Goal: Task Accomplishment & Management: Complete application form

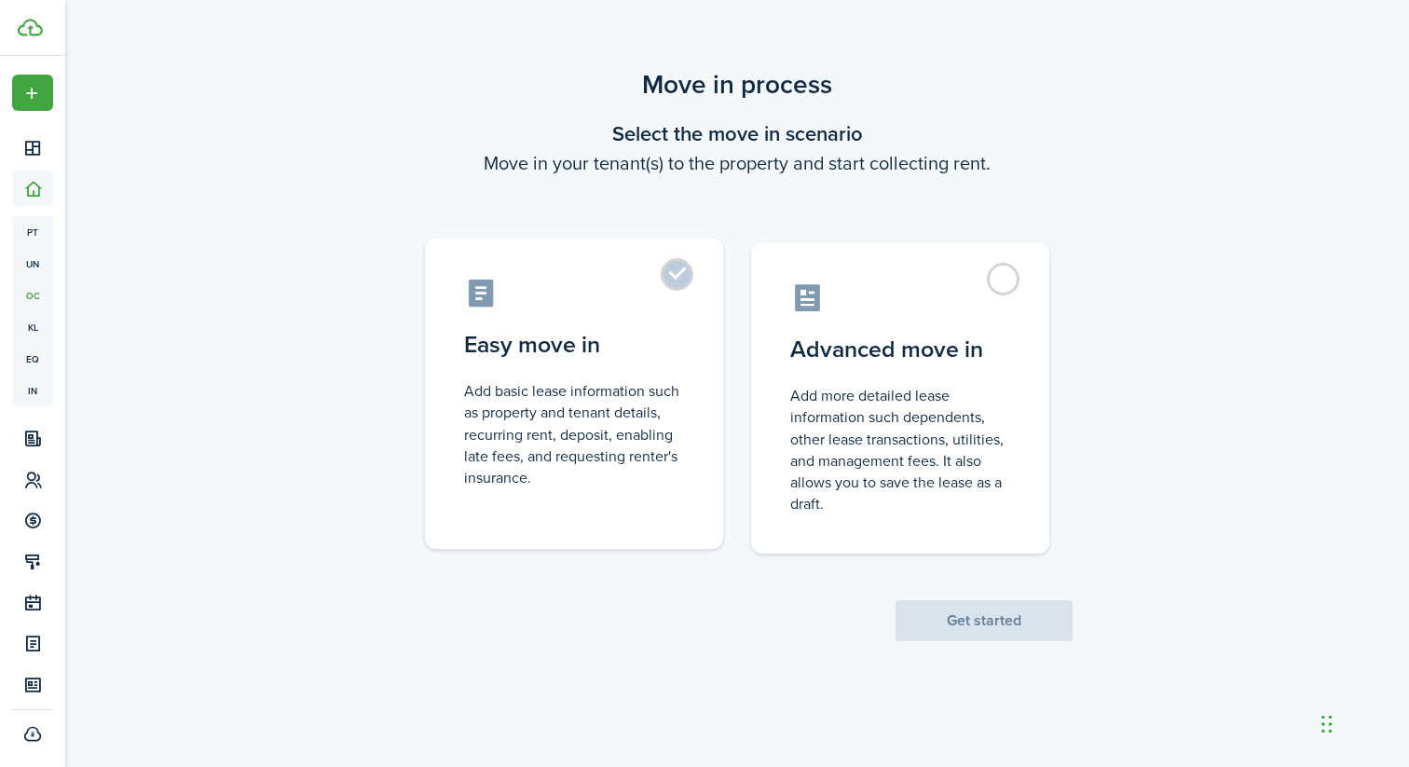
click at [672, 288] on label "Easy move in Add basic lease information such as property and tenant details, r…" at bounding box center [574, 393] width 298 height 311
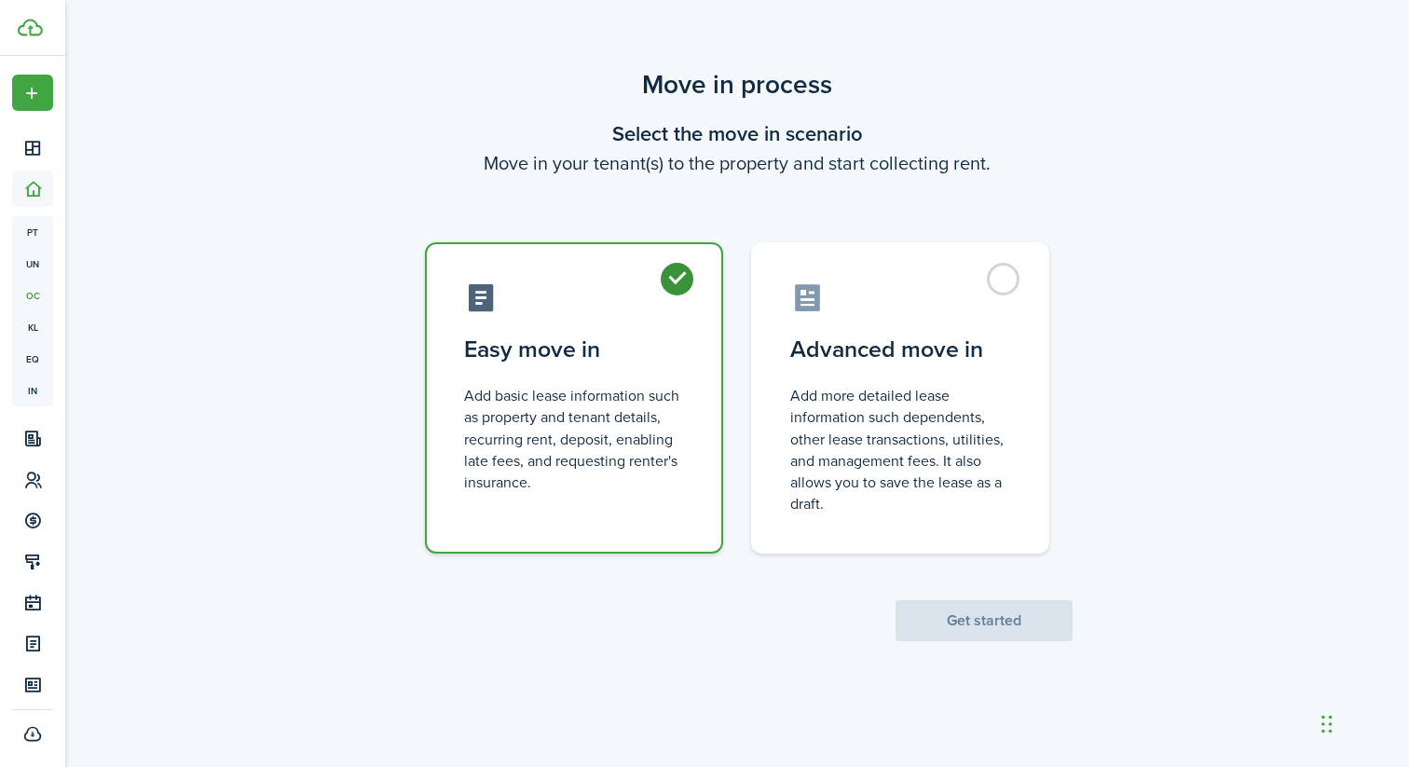
radio input "true"
click at [938, 613] on button "Get started" at bounding box center [984, 620] width 177 height 41
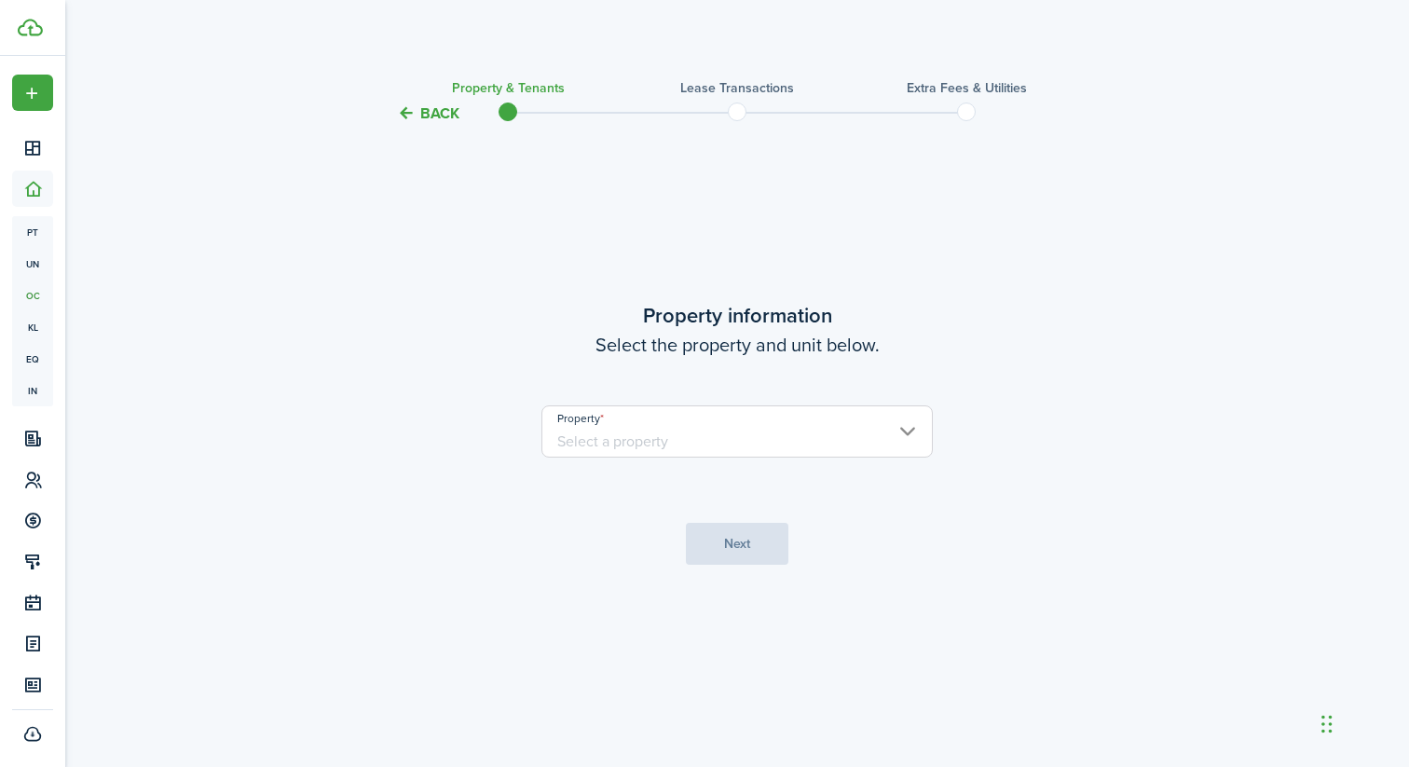
click at [748, 434] on input "Property" at bounding box center [737, 431] width 391 height 52
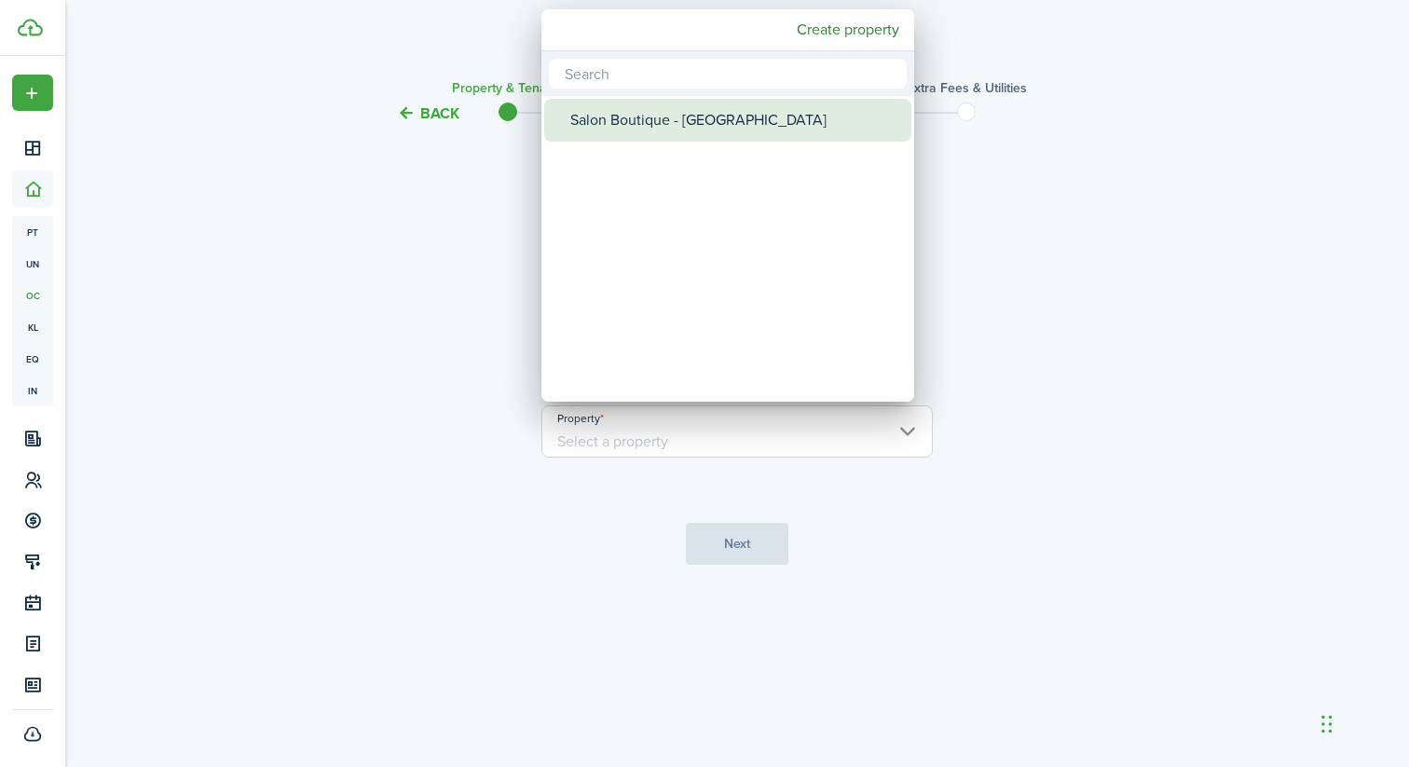
click at [672, 126] on div "Salon Boutique - [GEOGRAPHIC_DATA]" at bounding box center [735, 120] width 330 height 43
type input "Salon Boutique - [GEOGRAPHIC_DATA]"
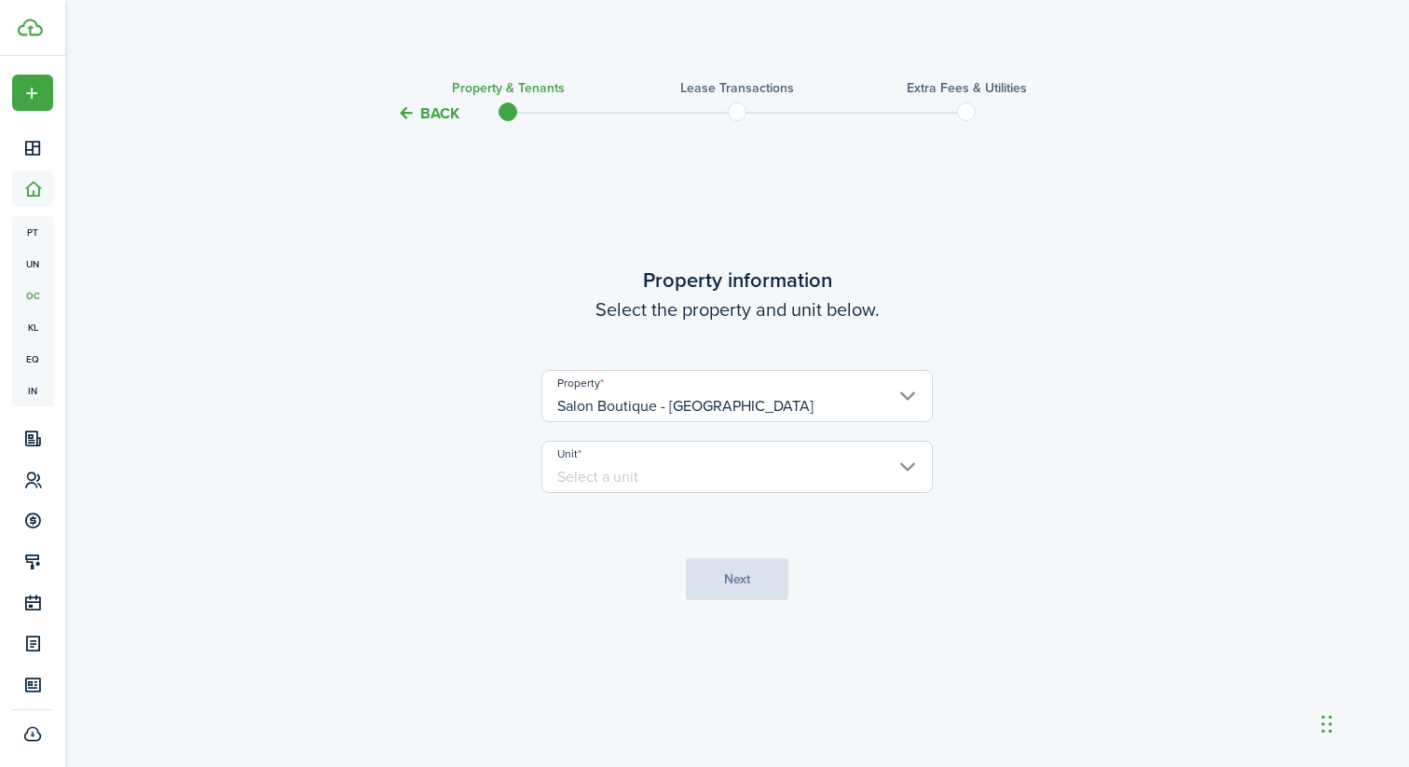
click at [678, 480] on input "Unit" at bounding box center [737, 467] width 391 height 52
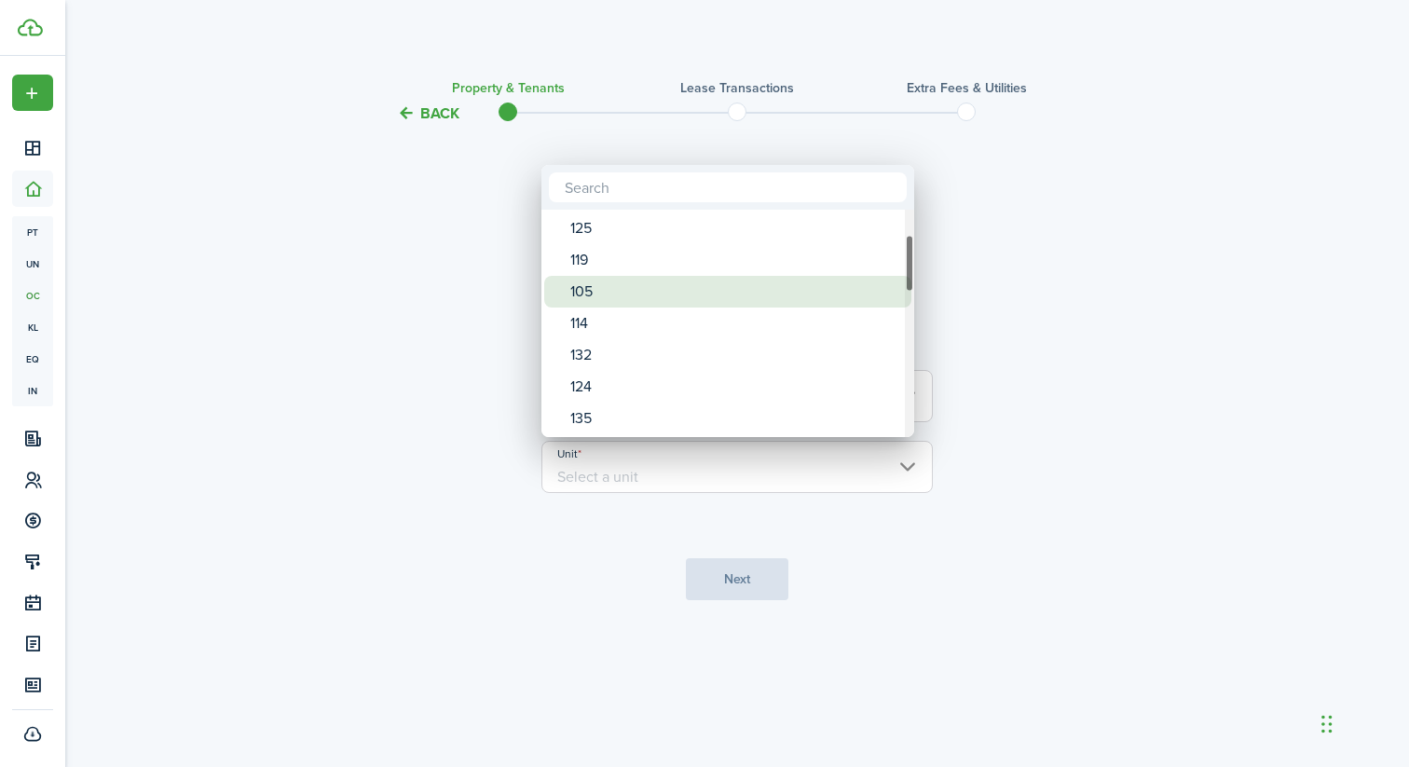
click at [633, 302] on div "105" at bounding box center [735, 292] width 330 height 32
type input "105"
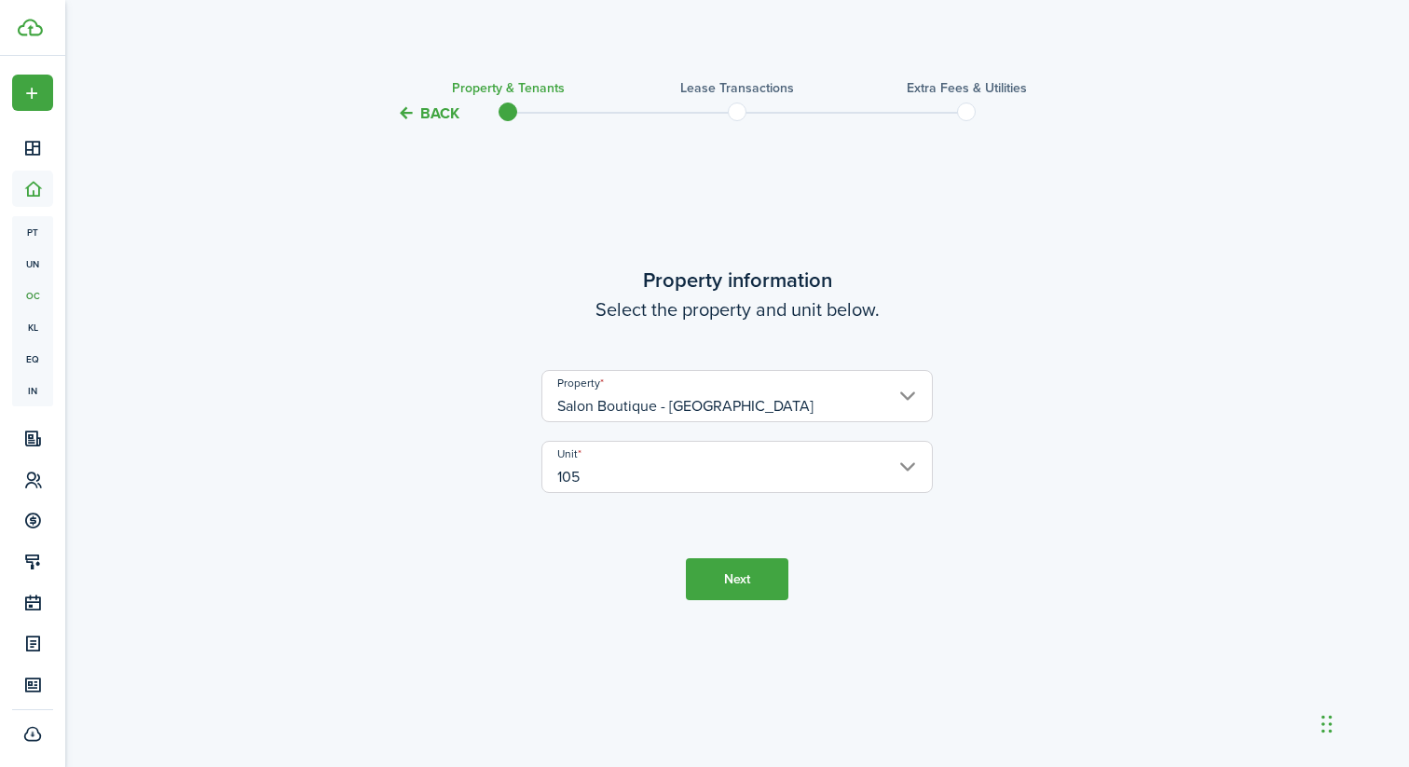
click at [721, 577] on button "Next" at bounding box center [737, 579] width 103 height 42
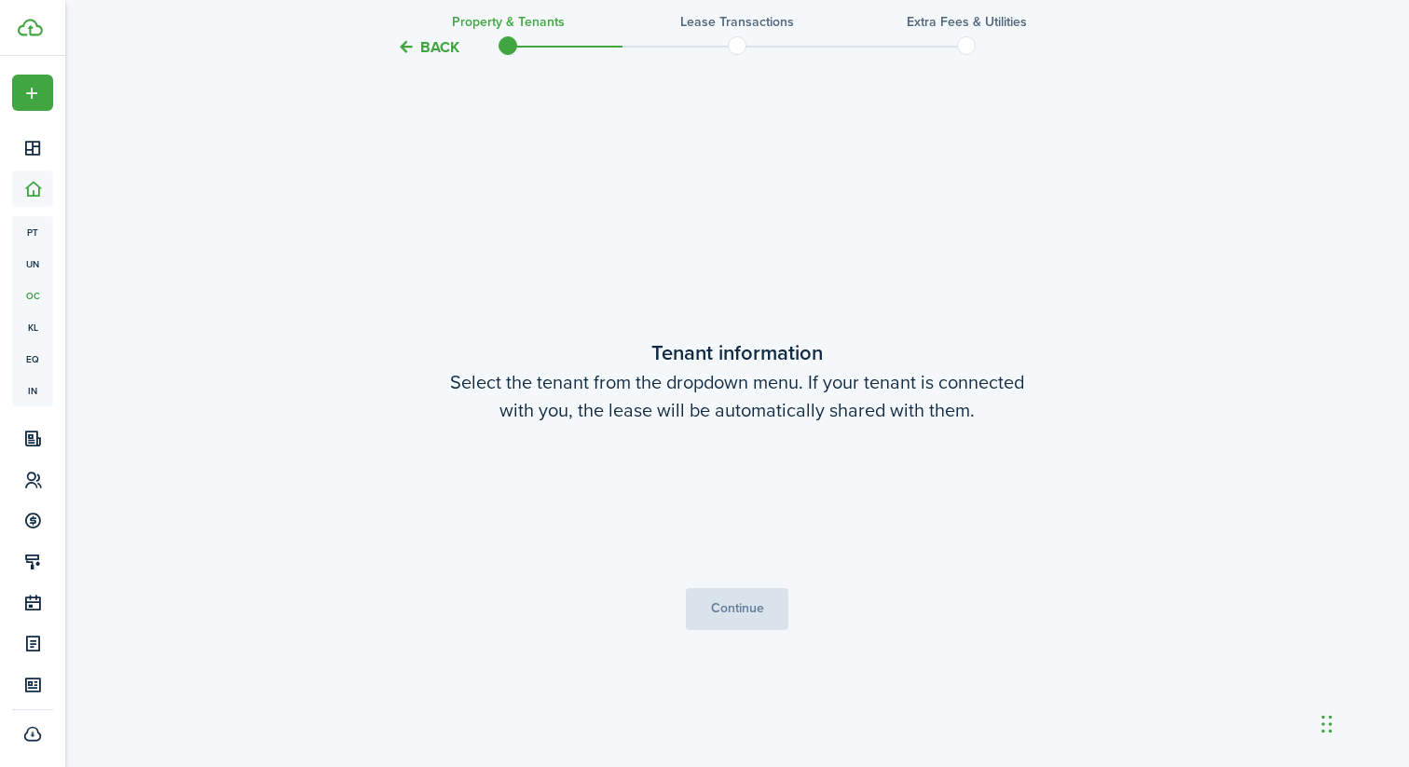
scroll to position [642, 0]
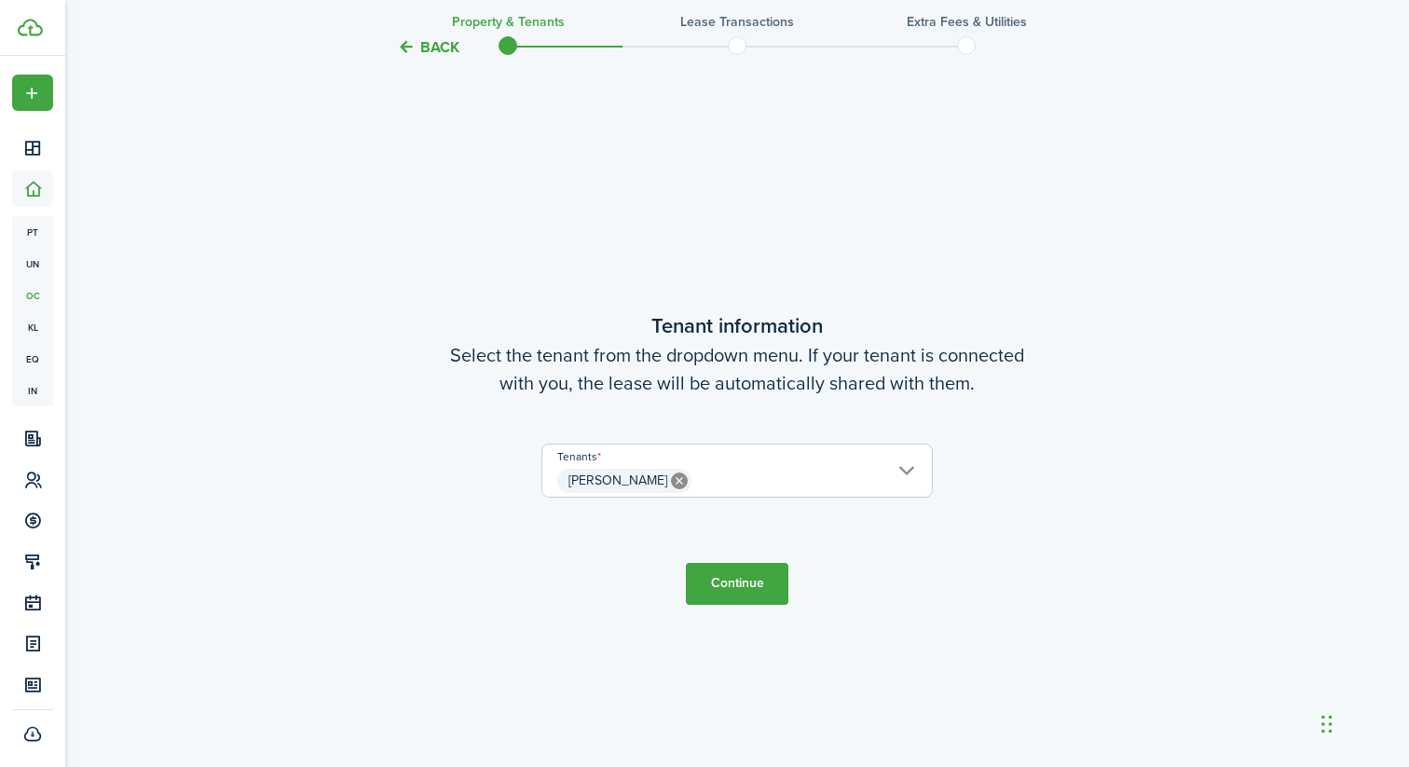
click at [724, 567] on button "Continue" at bounding box center [737, 584] width 103 height 42
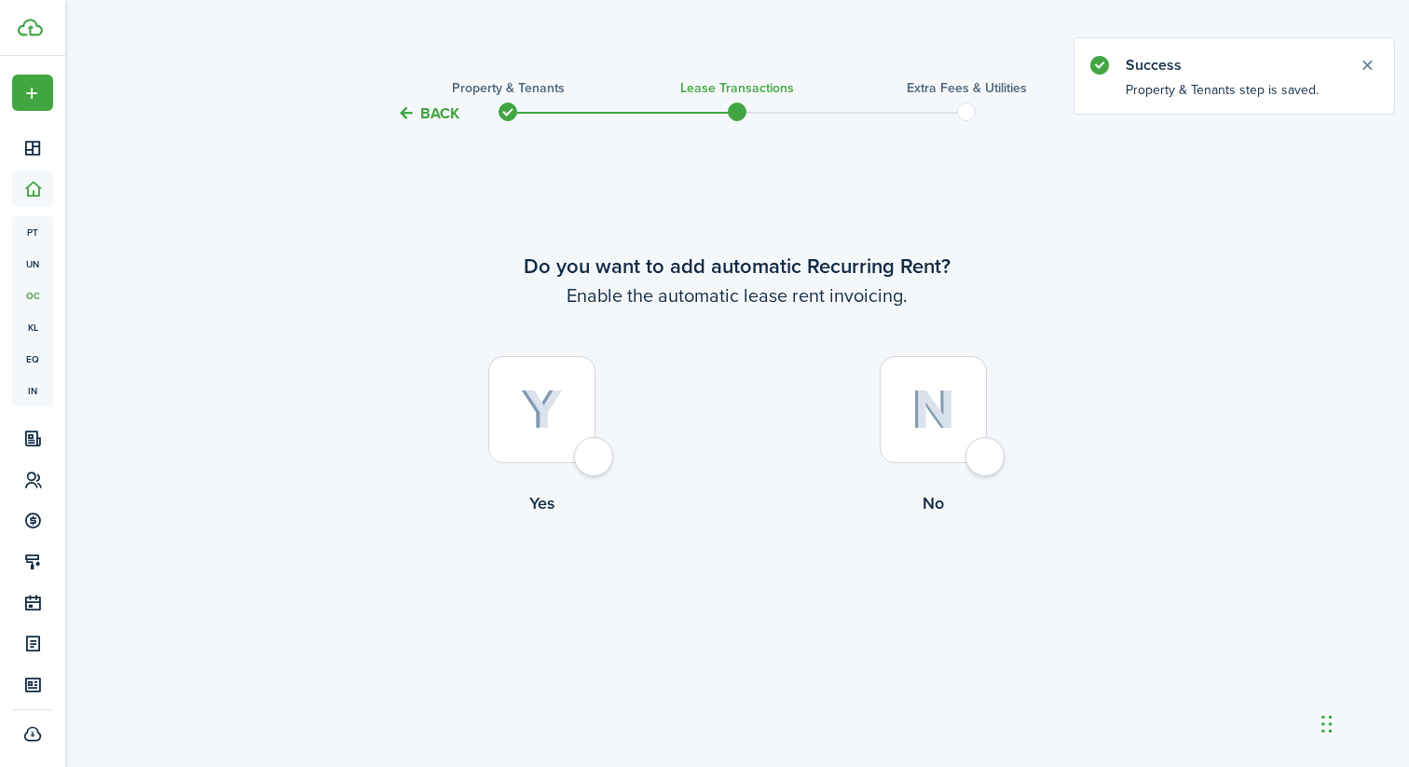
click at [595, 448] on div at bounding box center [541, 409] width 107 height 107
radio input "true"
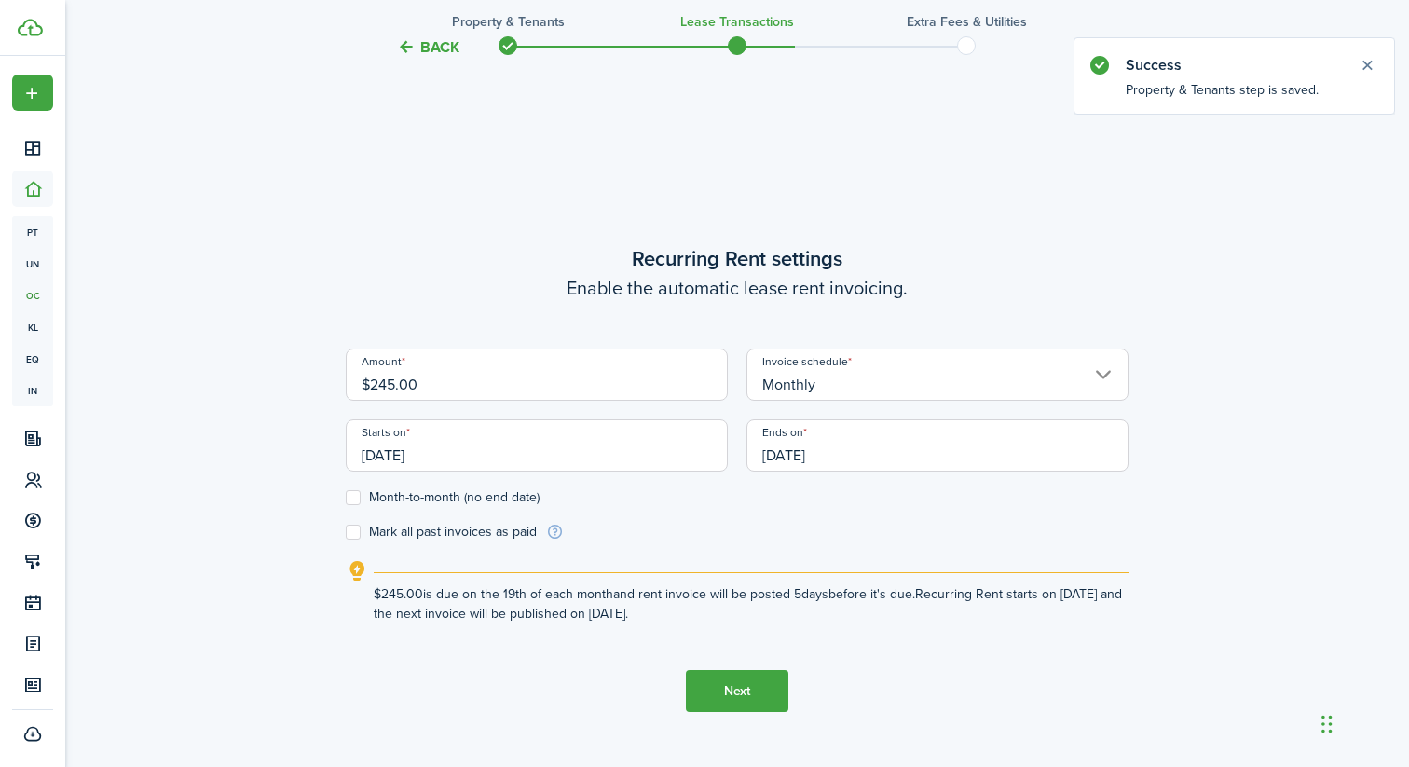
scroll to position [642, 0]
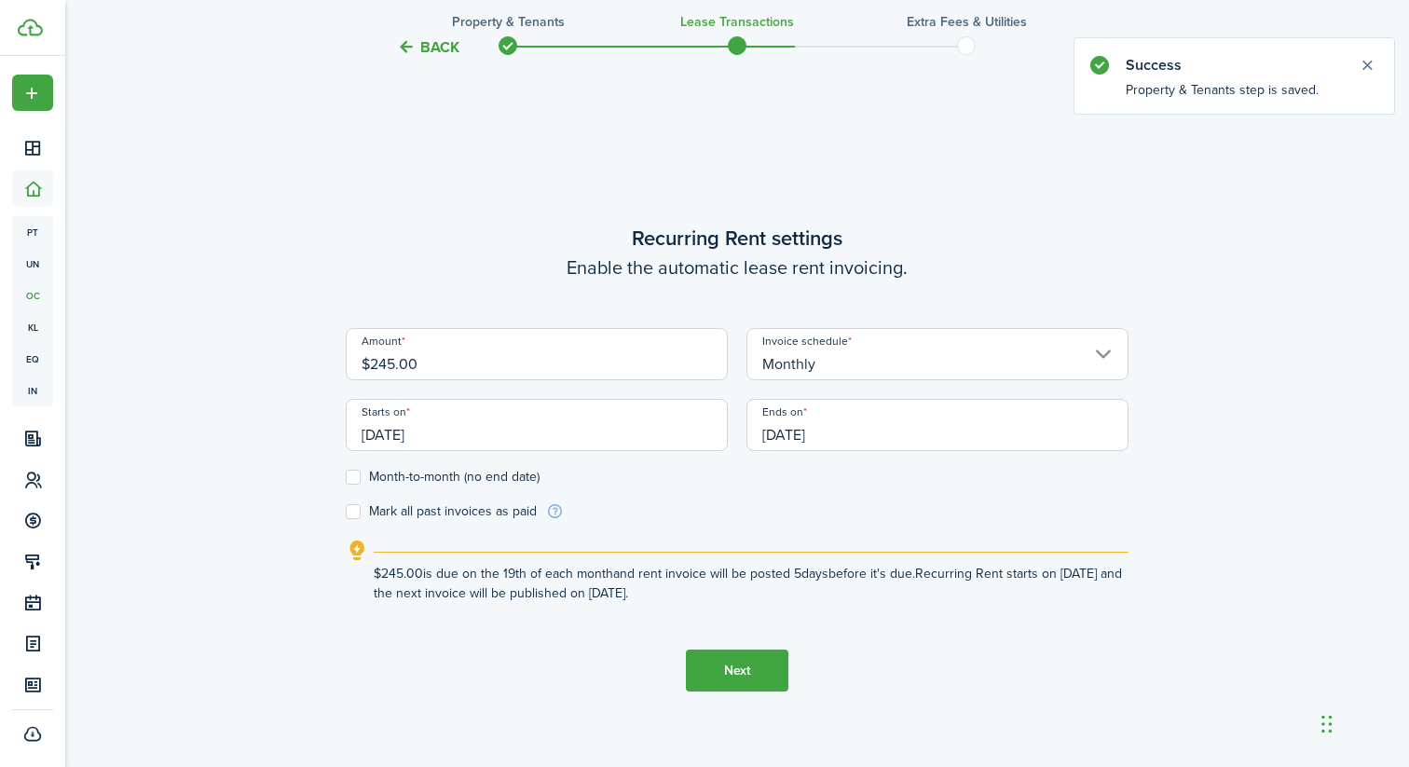
click at [840, 374] on input "Monthly" at bounding box center [938, 354] width 382 height 52
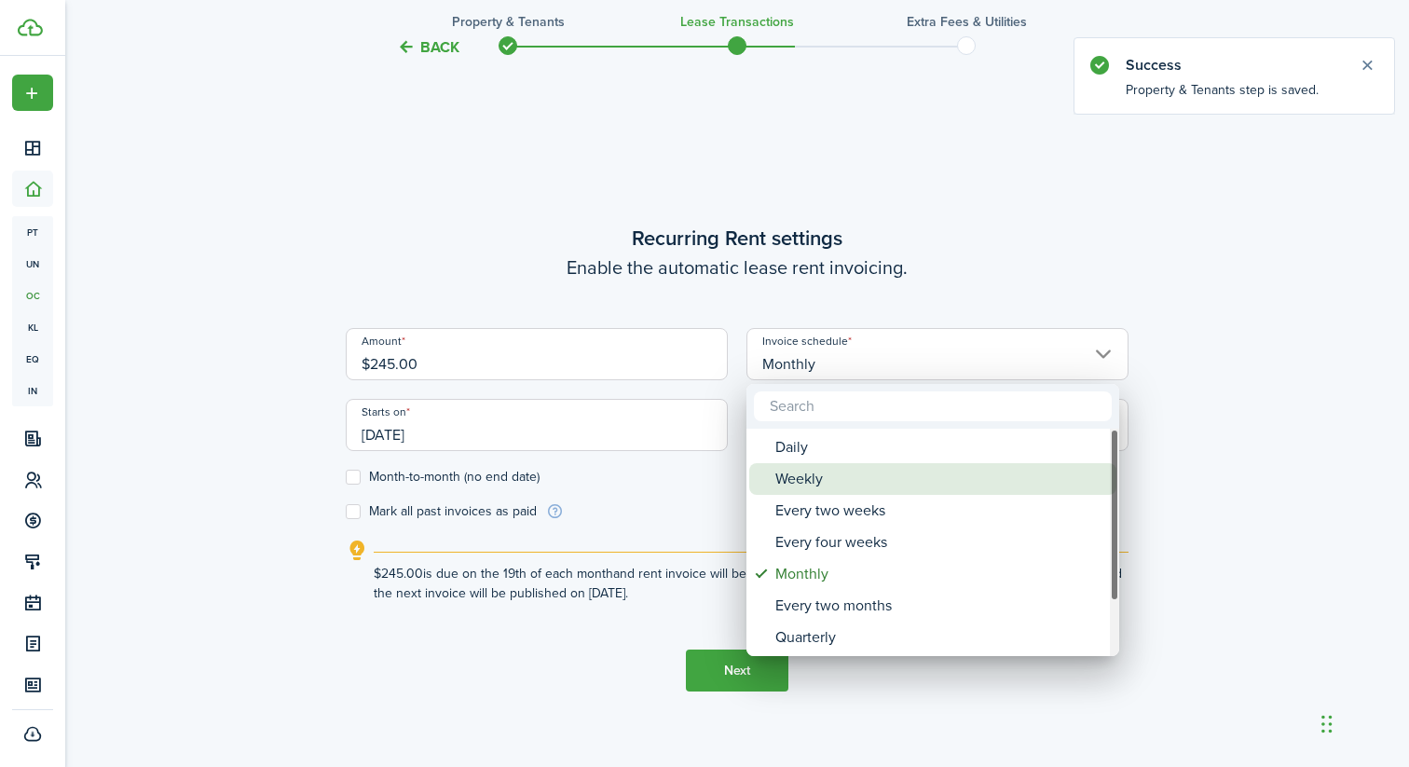
click at [806, 468] on div "Weekly" at bounding box center [940, 479] width 330 height 32
type input "Weekly"
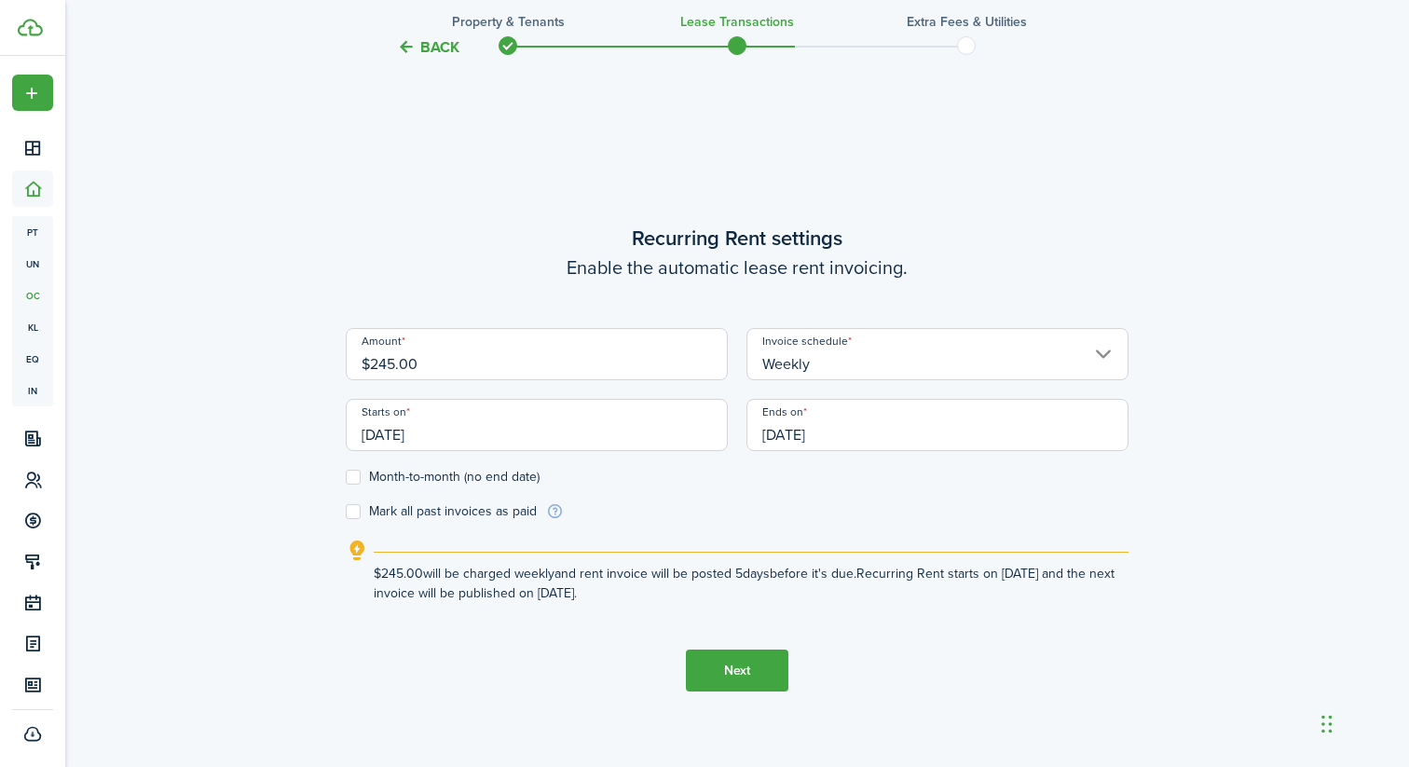
click at [496, 426] on input "[DATE]" at bounding box center [537, 425] width 382 height 52
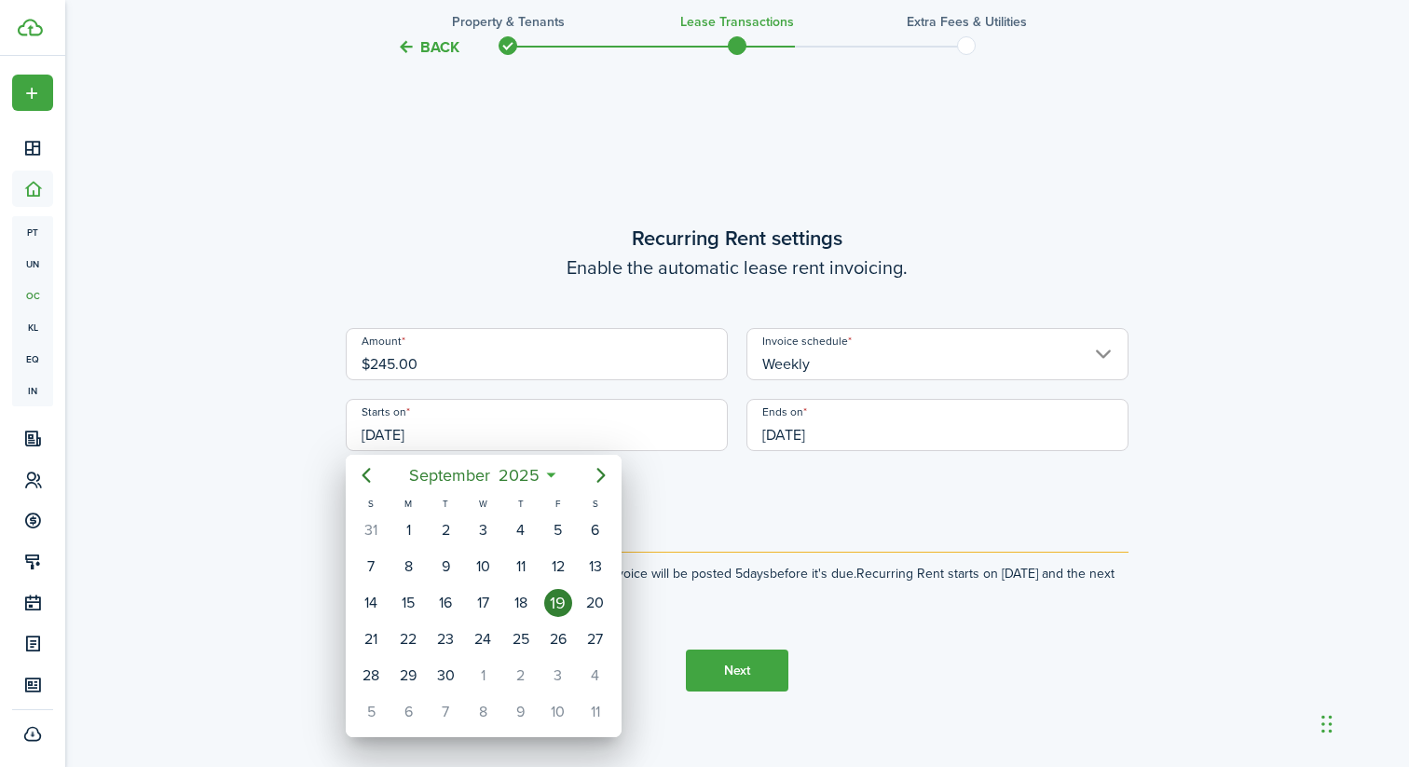
click at [562, 597] on div "19" at bounding box center [558, 603] width 28 height 28
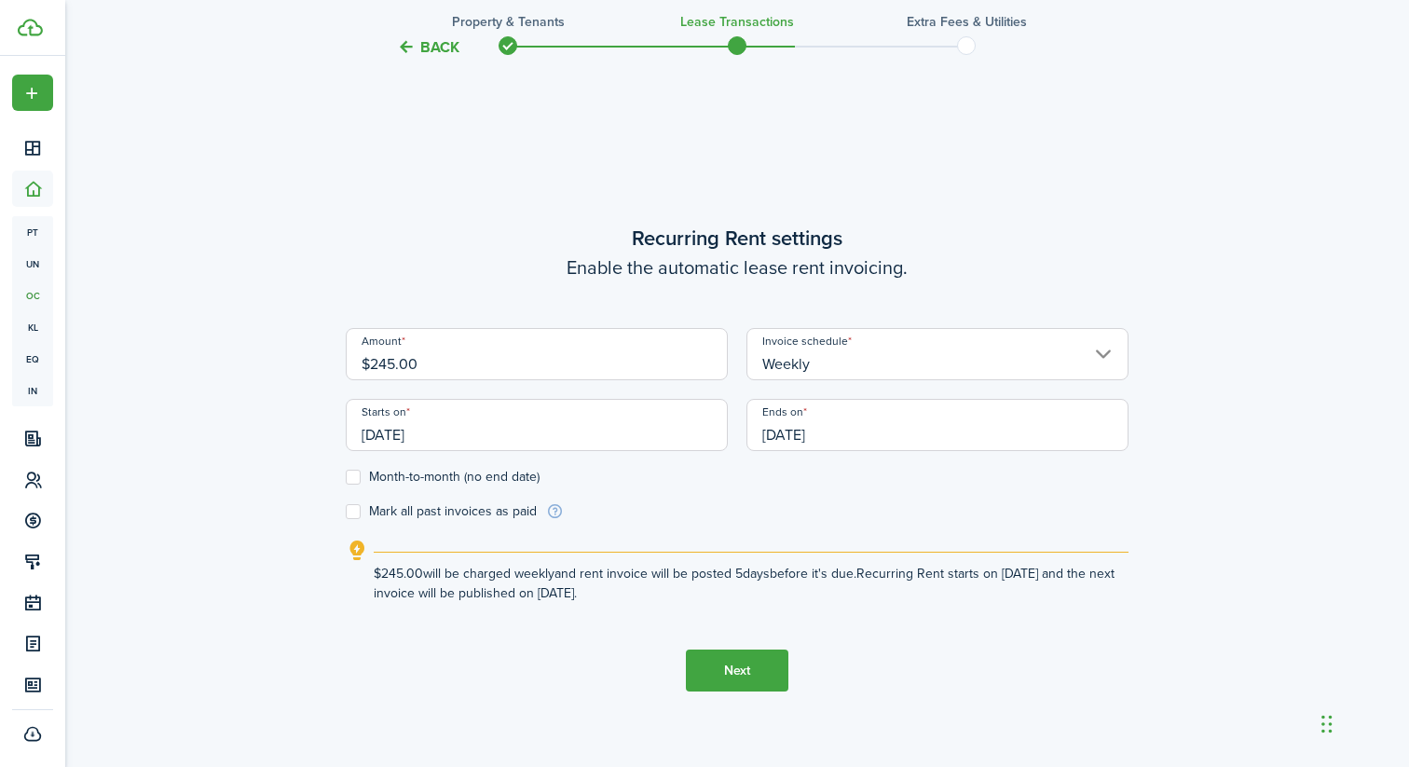
click at [516, 513] on label "Mark all past invoices as paid" at bounding box center [441, 511] width 191 height 15
click at [346, 513] on input "Mark all past invoices as paid" at bounding box center [345, 512] width 1 height 1
checkbox input "true"
click at [724, 663] on button "Next" at bounding box center [737, 671] width 103 height 42
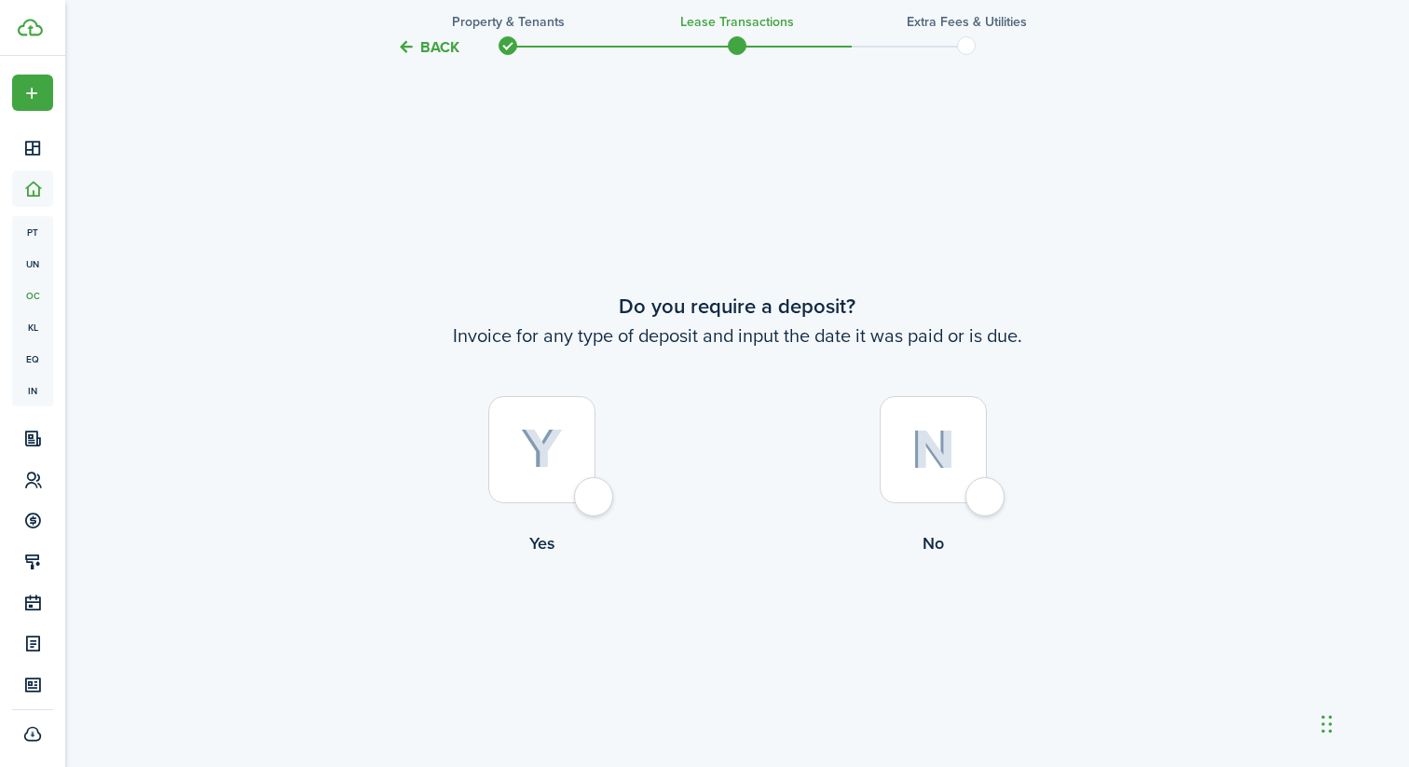
scroll to position [1409, 0]
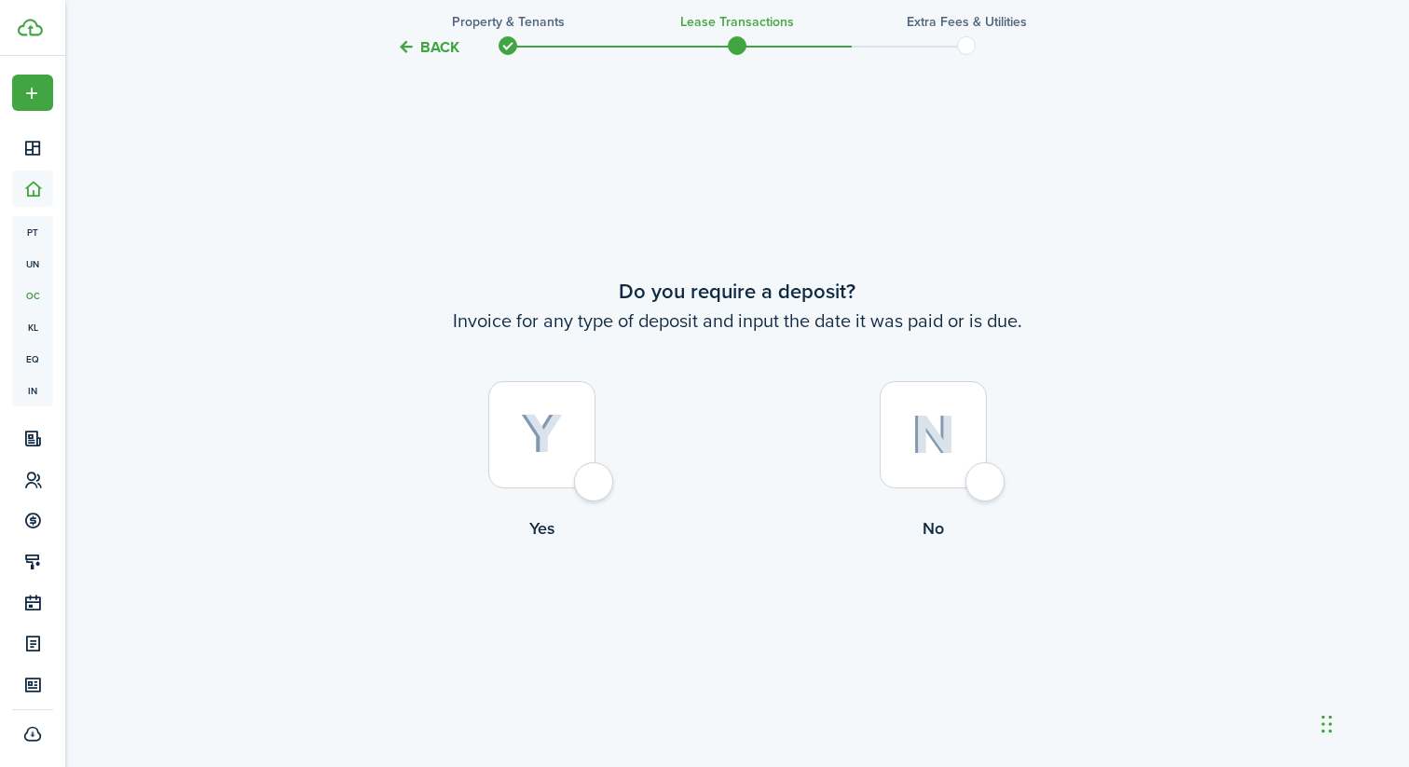
click at [984, 485] on div at bounding box center [933, 434] width 107 height 107
radio input "true"
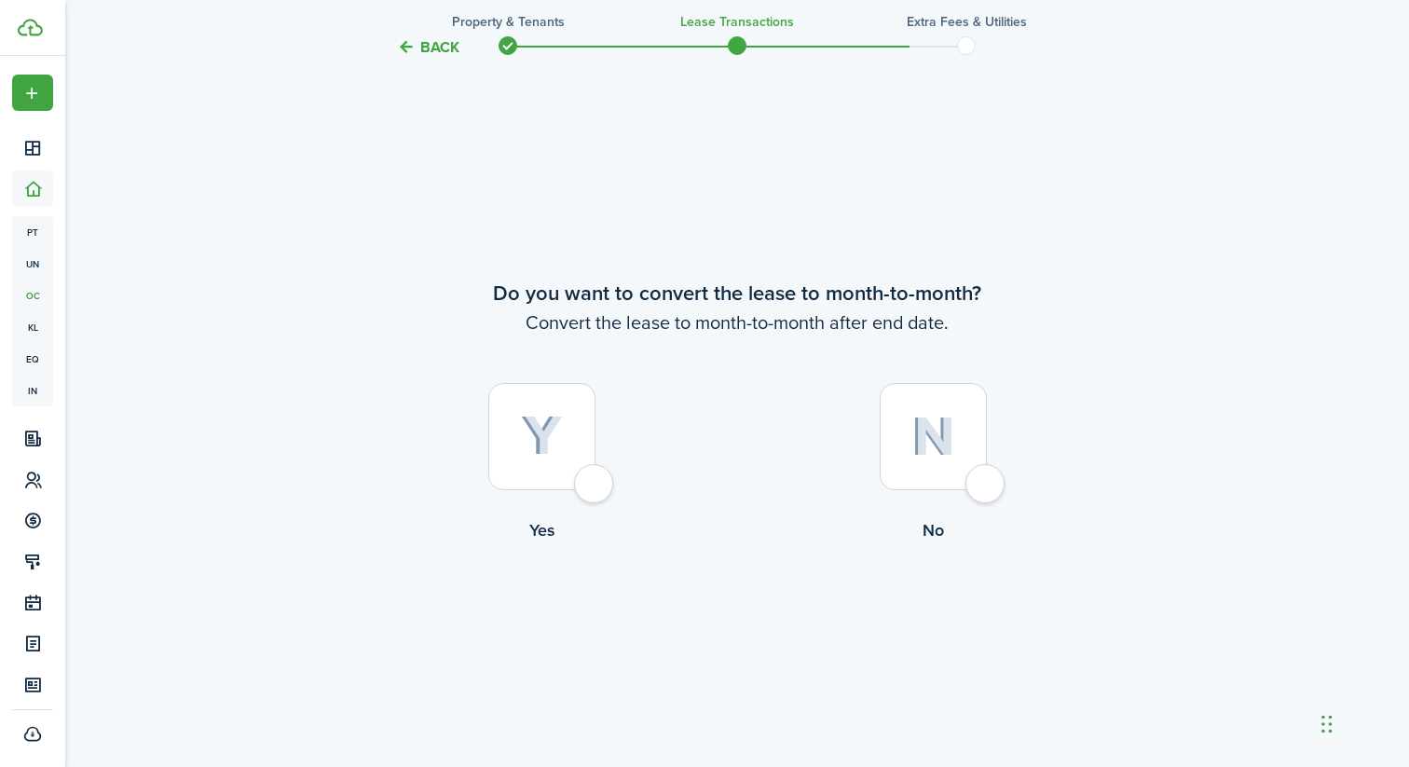
scroll to position [2176, 0]
click at [982, 484] on div at bounding box center [933, 434] width 107 height 107
radio input "true"
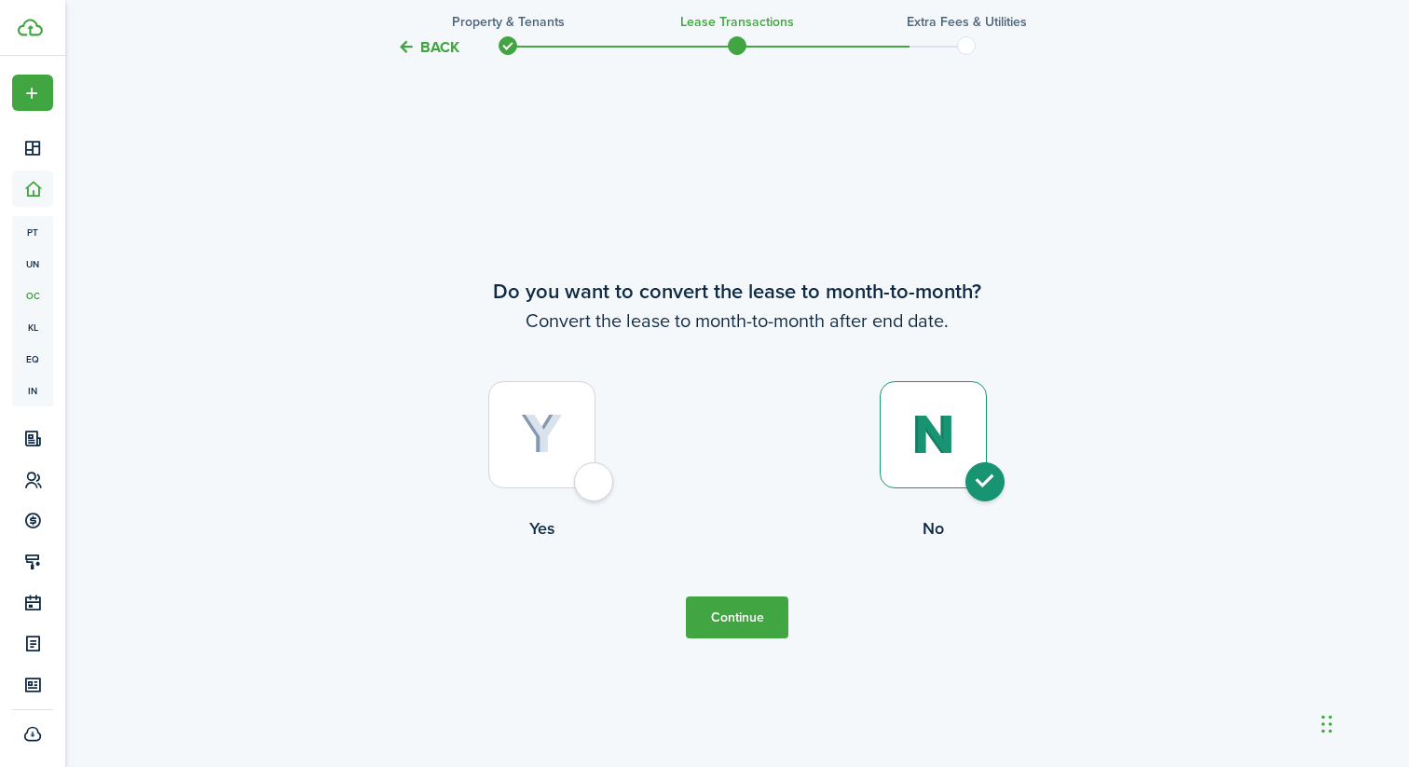
click at [771, 608] on button "Continue" at bounding box center [737, 618] width 103 height 42
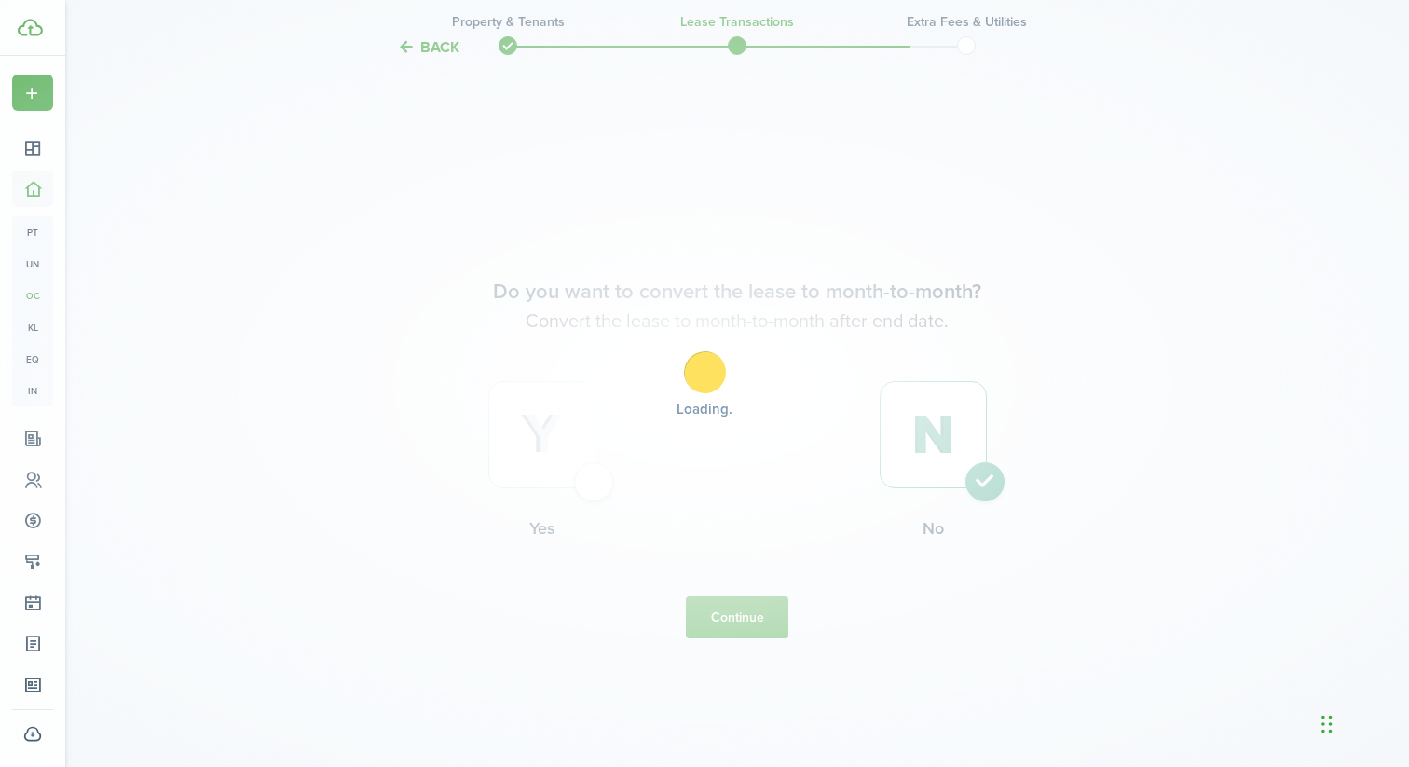
scroll to position [0, 0]
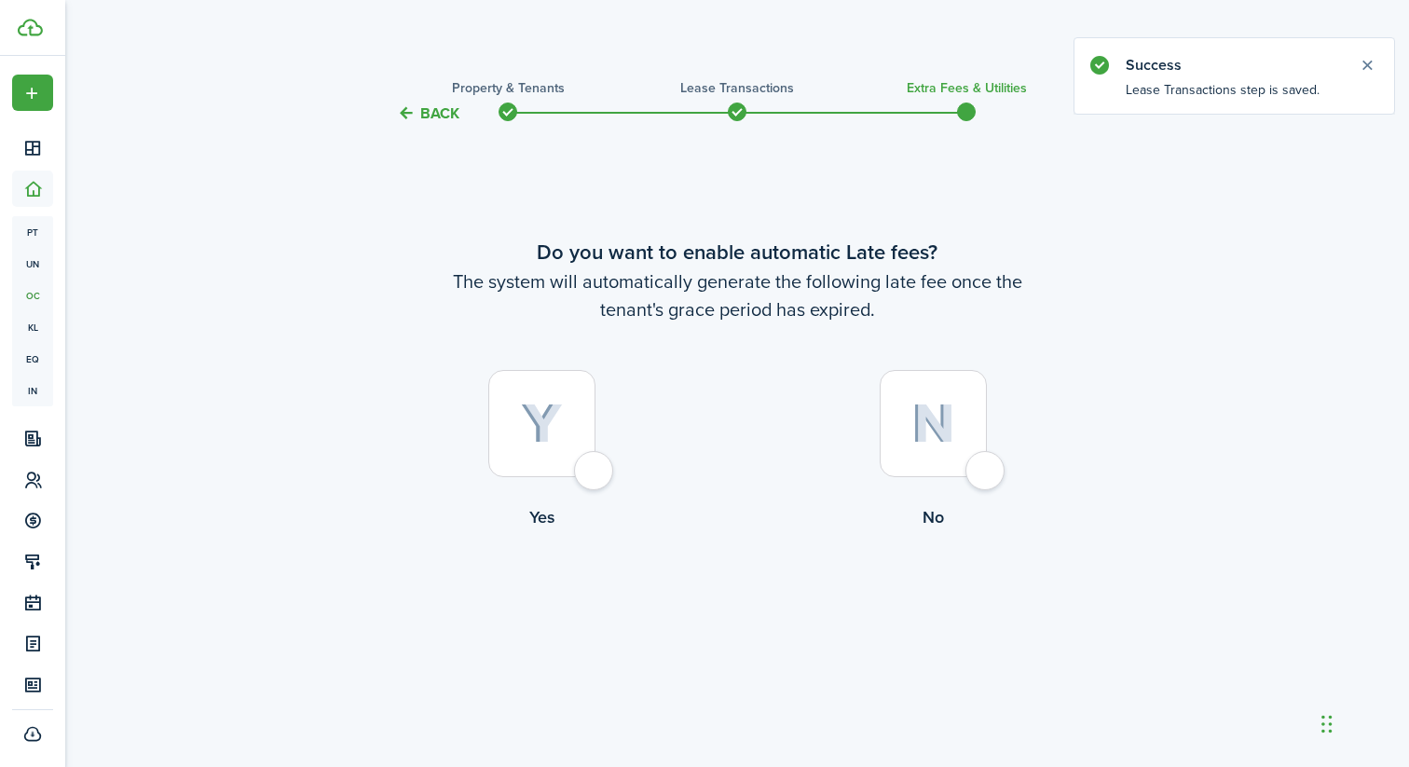
click at [987, 473] on div at bounding box center [933, 423] width 107 height 107
radio input "true"
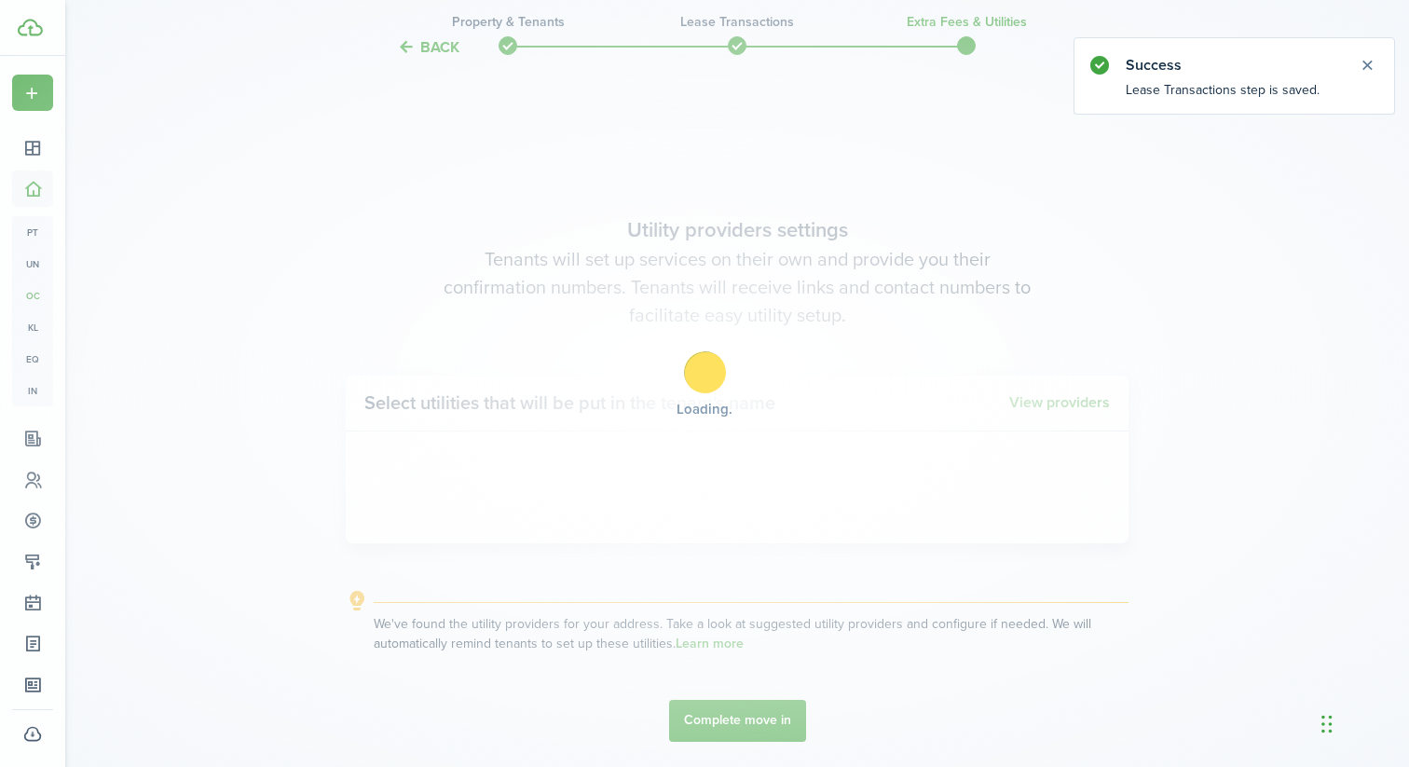
scroll to position [642, 0]
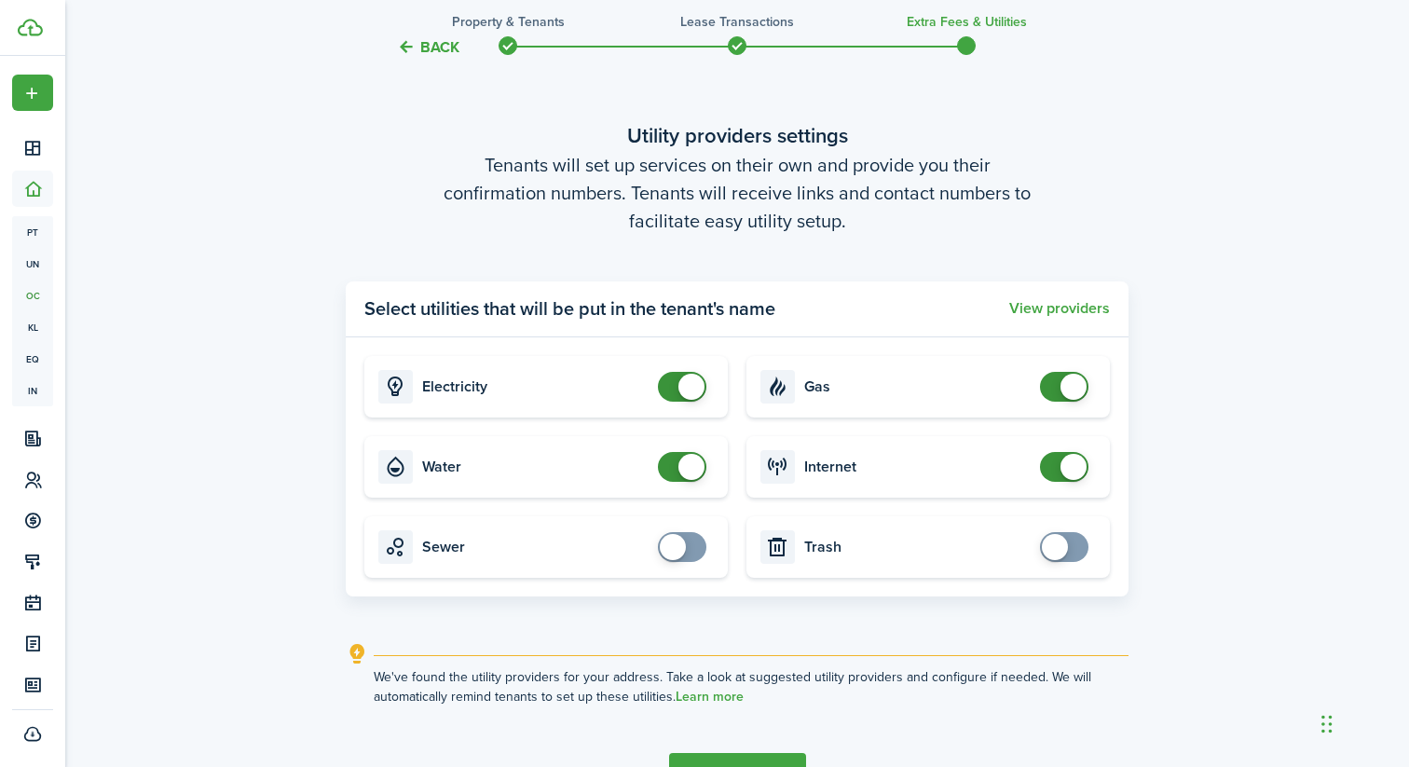
click at [884, 539] on card-title "Trash" at bounding box center [917, 547] width 226 height 17
checkbox input "true"
click at [1056, 550] on span at bounding box center [1055, 547] width 26 height 26
checkbox input "true"
click at [677, 553] on span at bounding box center [673, 547] width 26 height 26
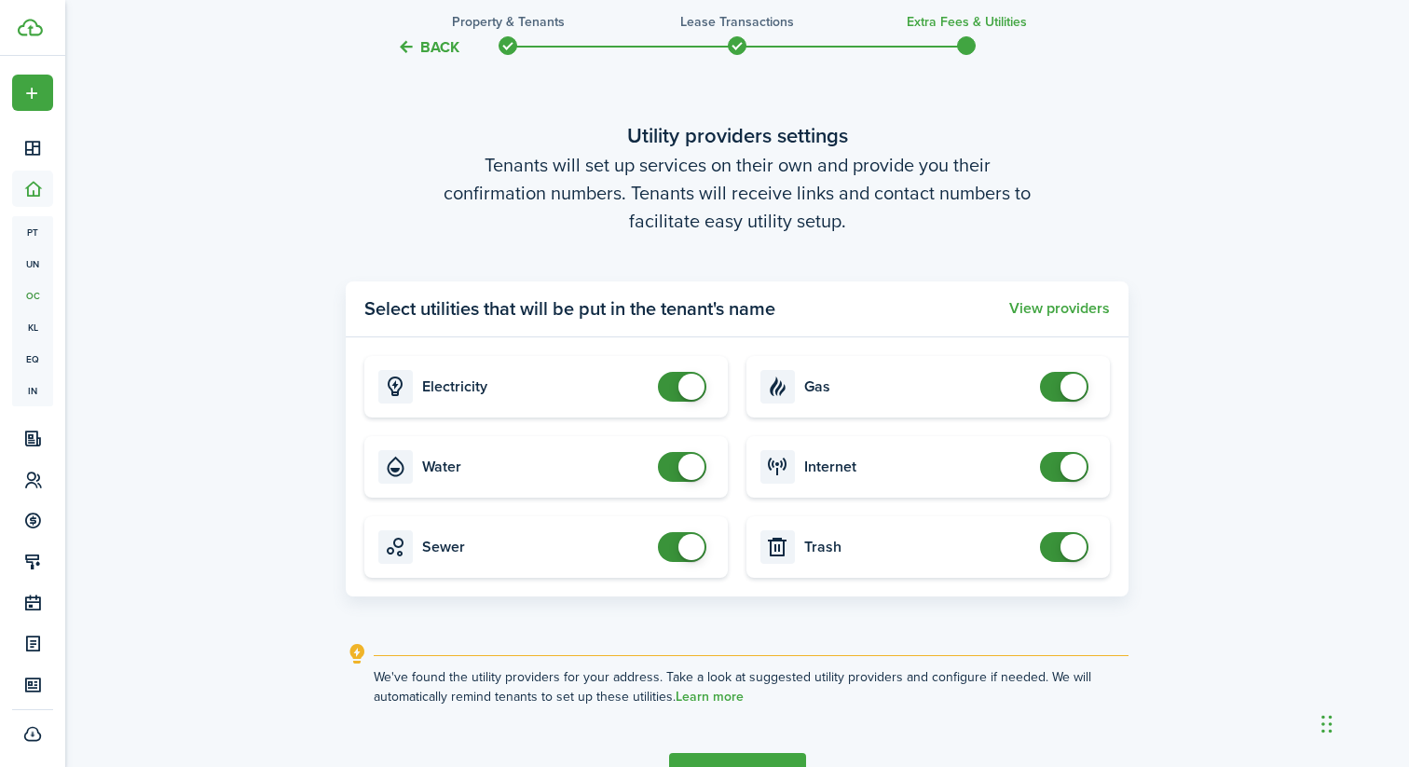
checkbox input "false"
click at [1064, 388] on span at bounding box center [1074, 387] width 26 height 26
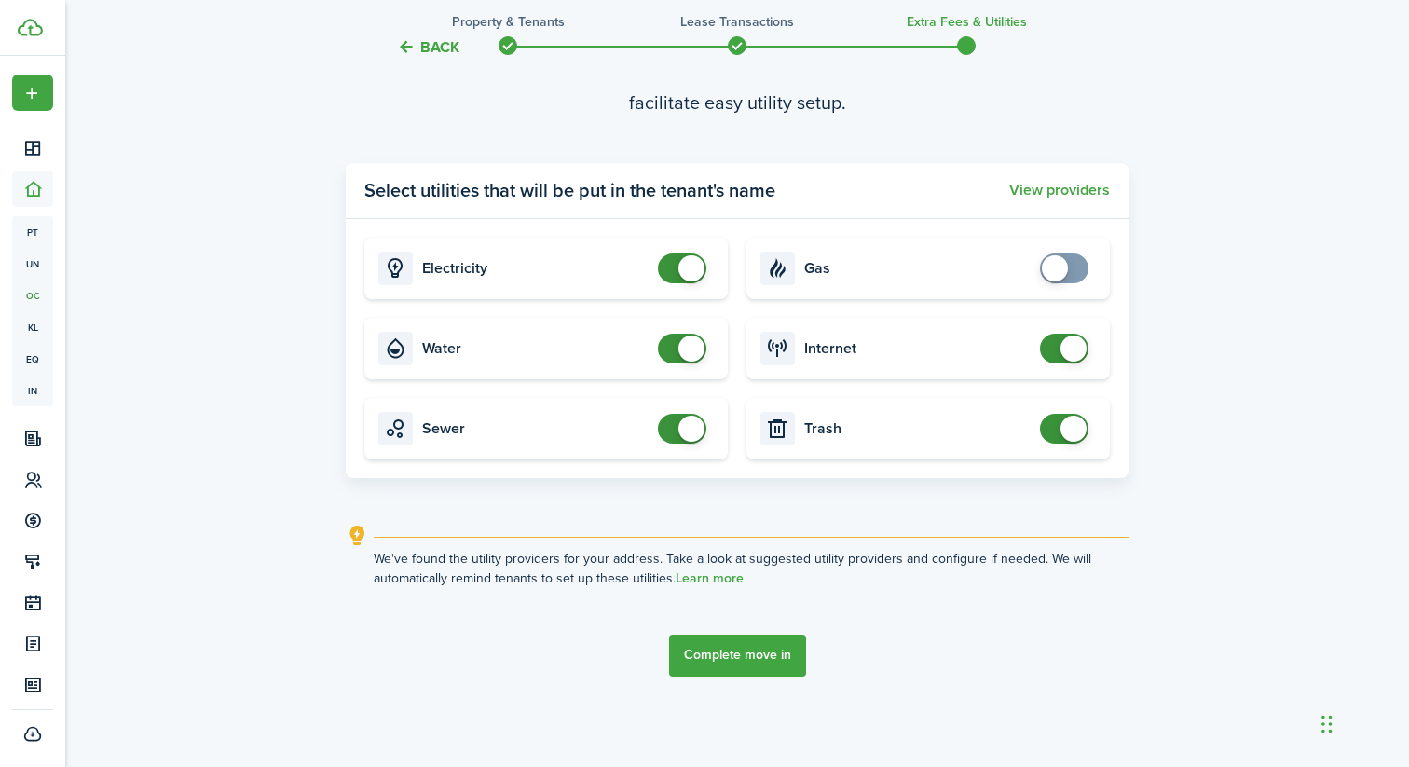
scroll to position [767, 0]
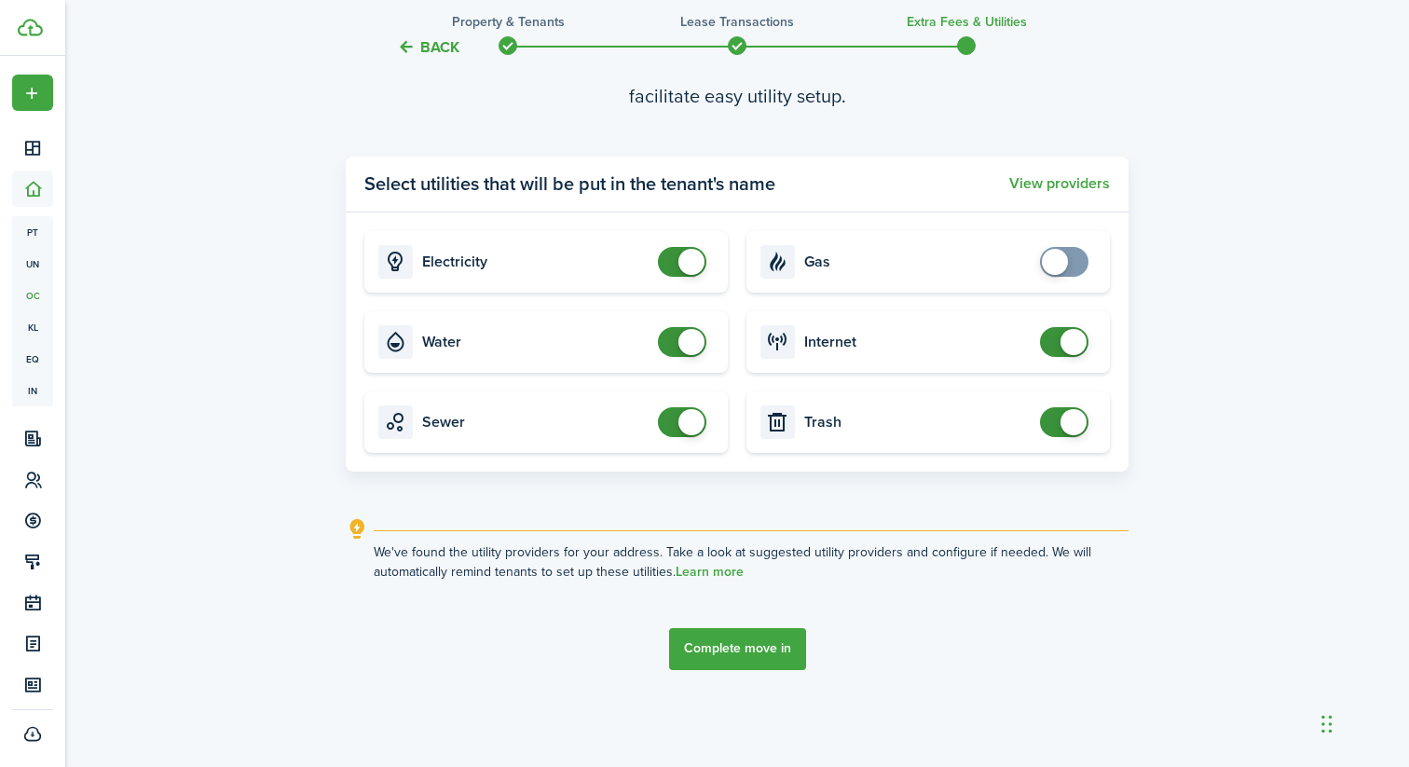
click at [748, 652] on button "Complete move in" at bounding box center [737, 649] width 137 height 42
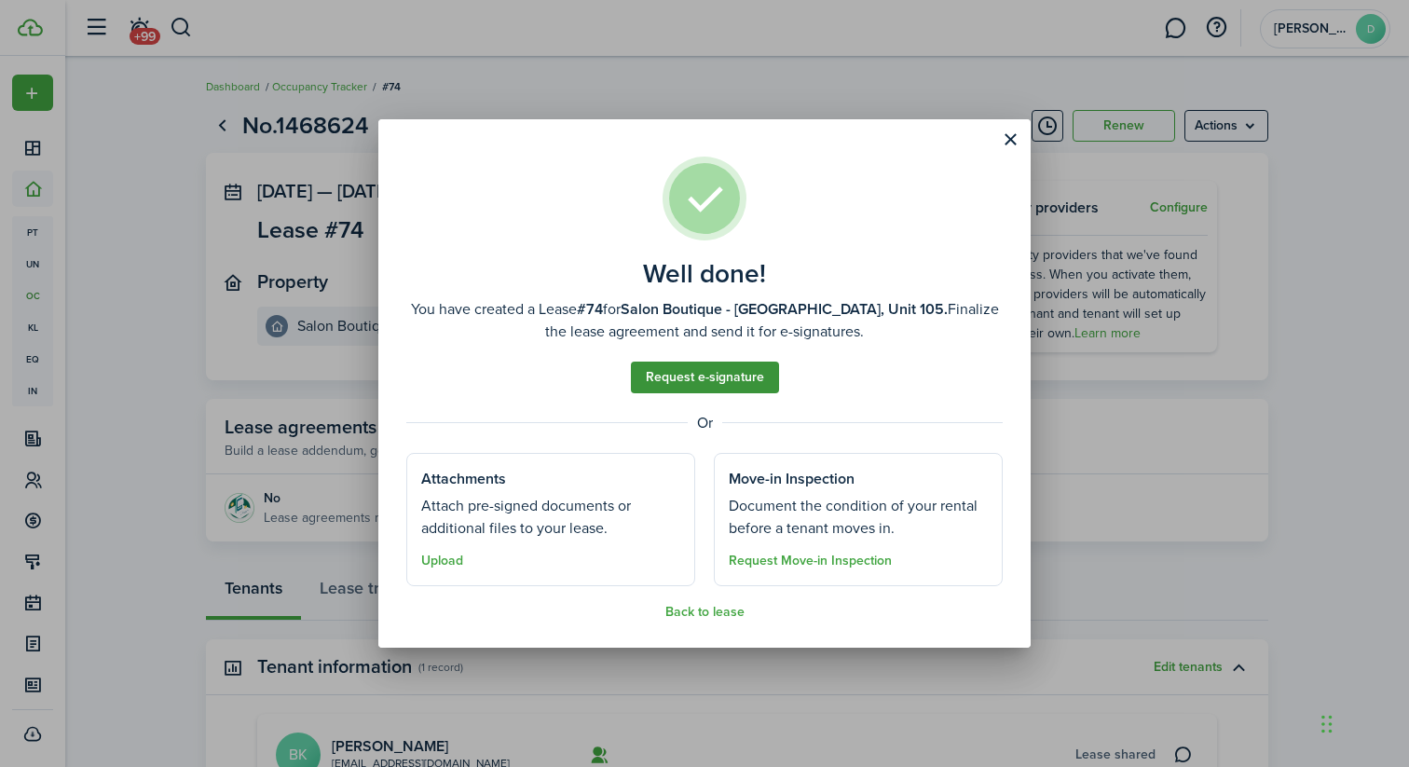
click at [736, 374] on link "Request e-signature" at bounding box center [705, 378] width 148 height 32
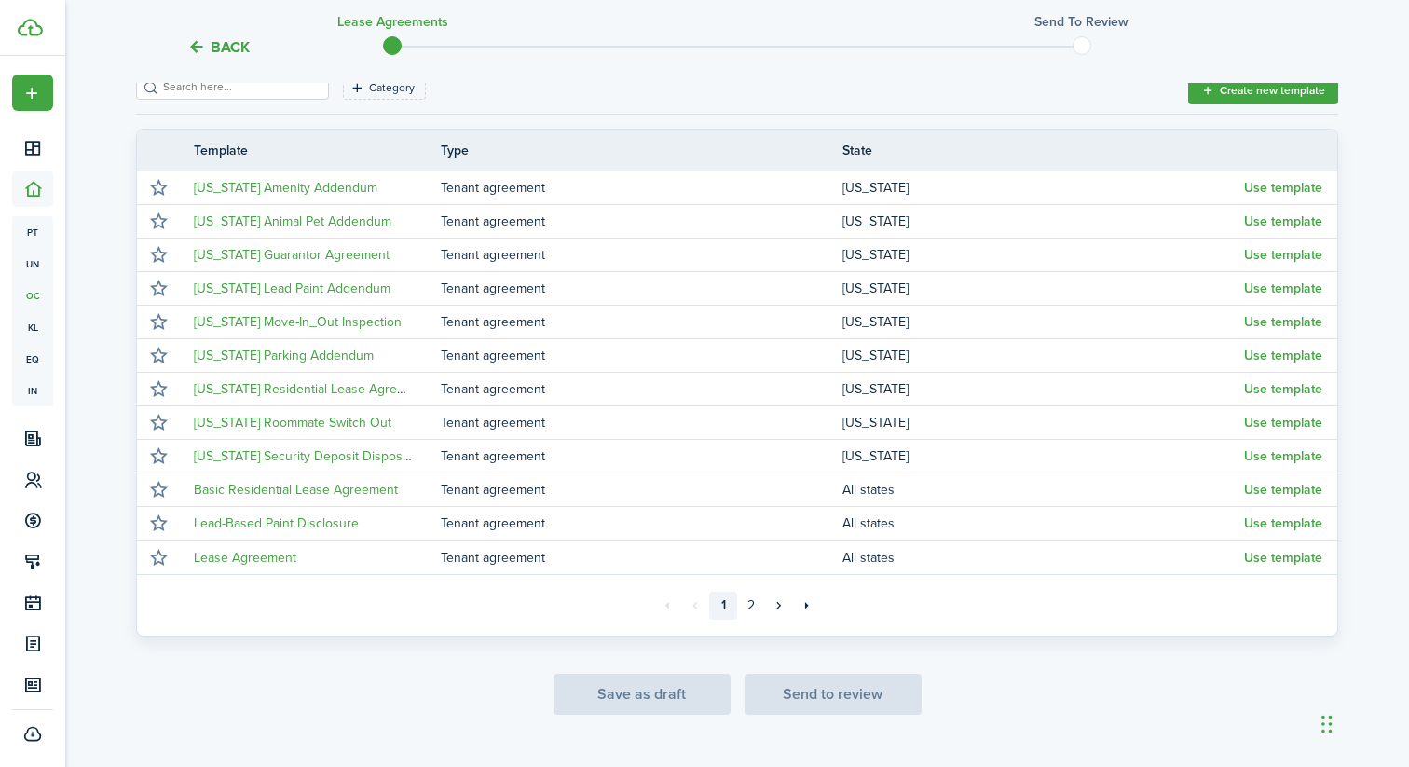
scroll to position [322, 0]
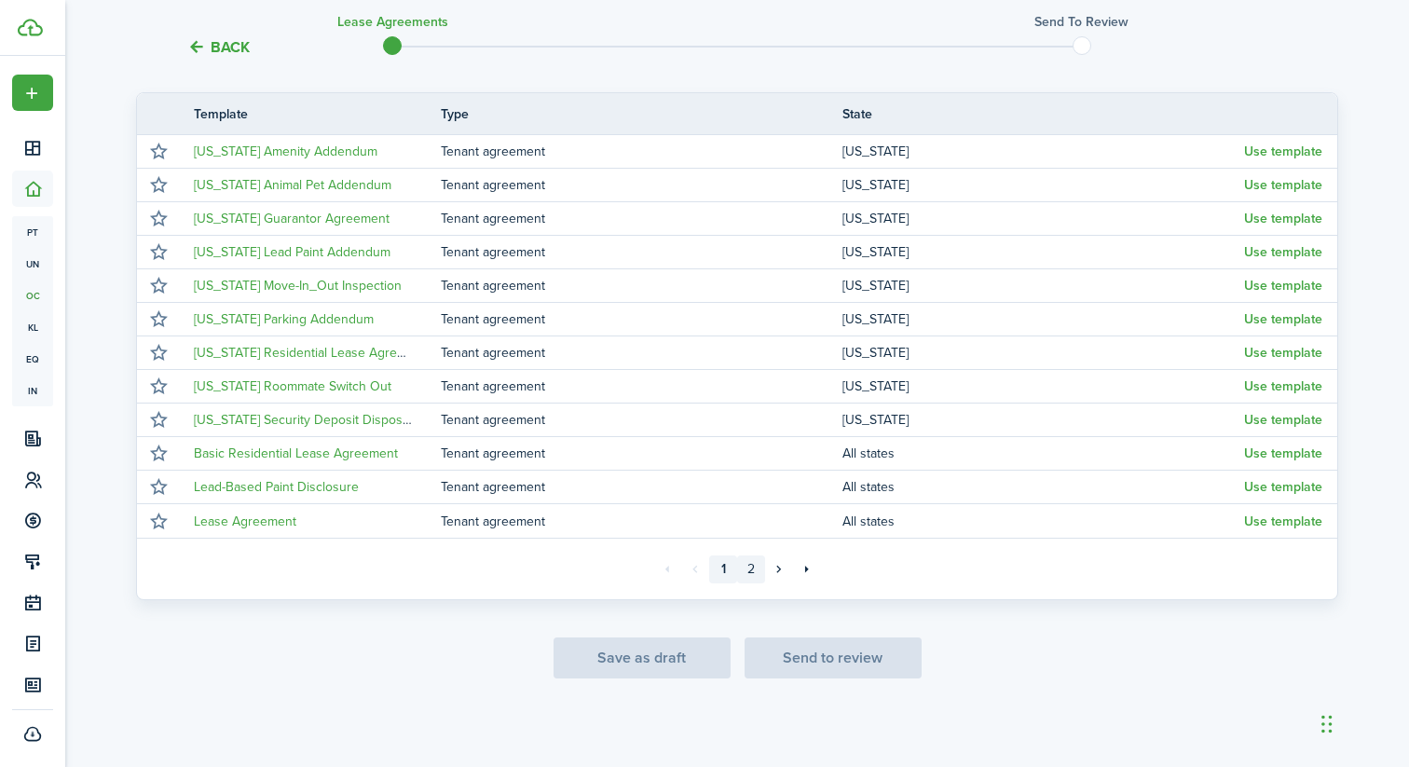
click at [744, 566] on link "2" at bounding box center [751, 570] width 28 height 28
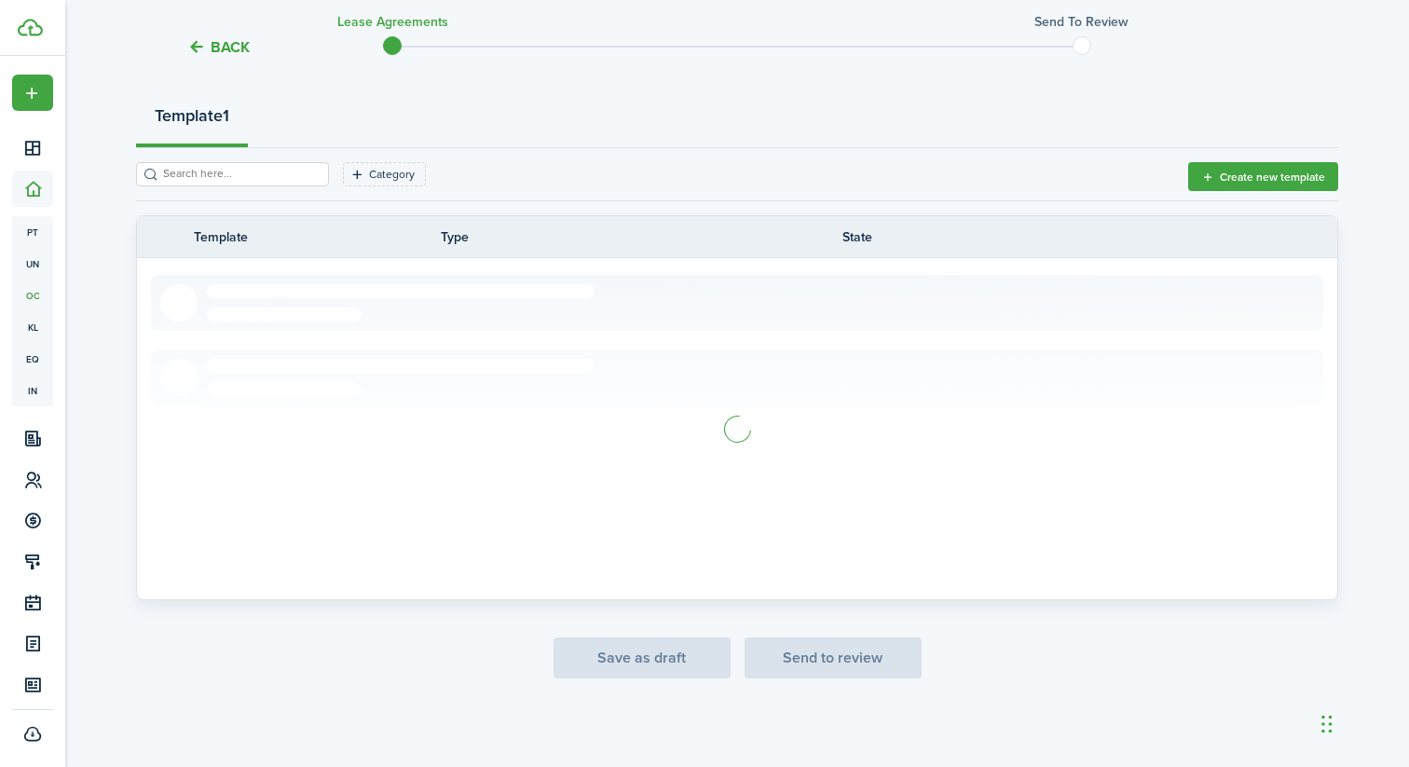
scroll to position [188, 0]
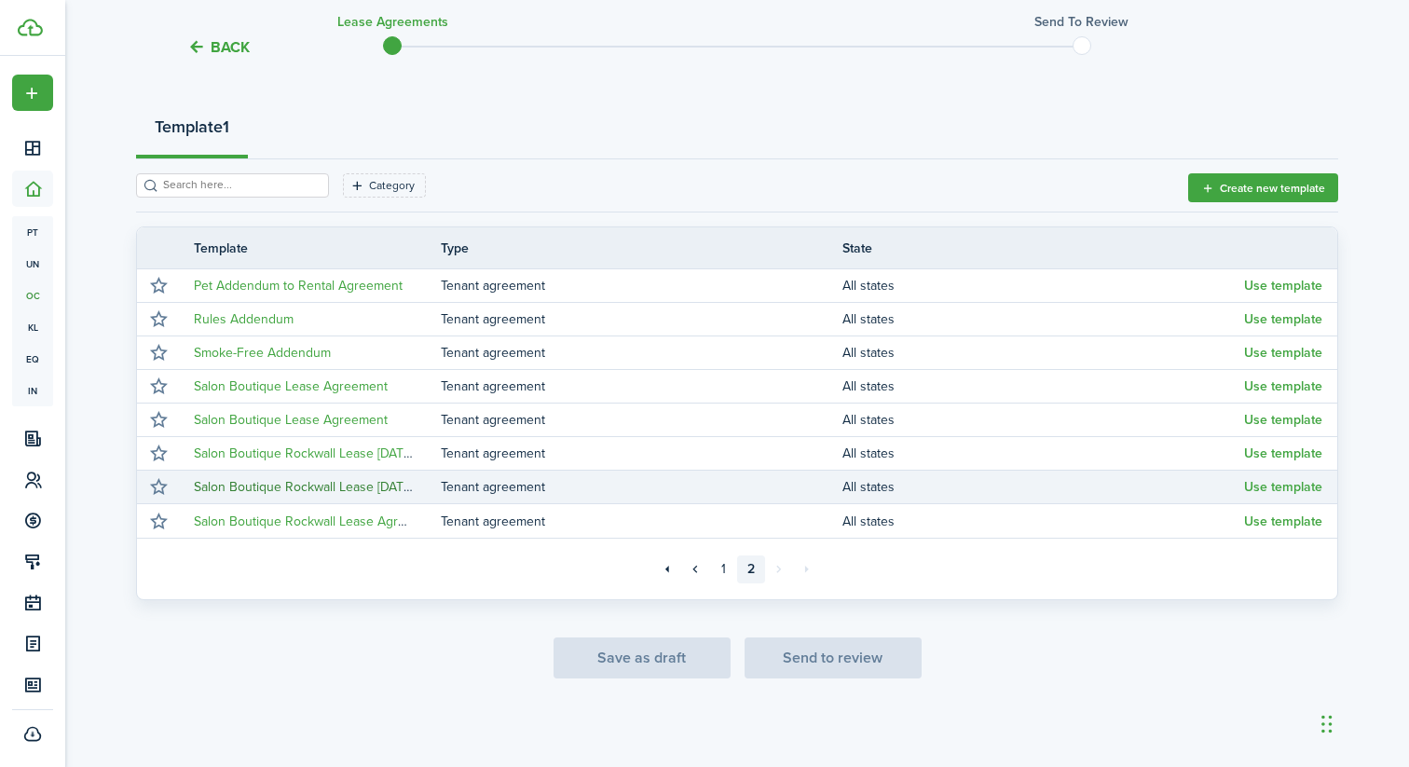
click at [388, 489] on link "Salon Boutique Rockwall Lease [DATE]" at bounding box center [304, 487] width 220 height 20
